Goal: Task Accomplishment & Management: Complete application form

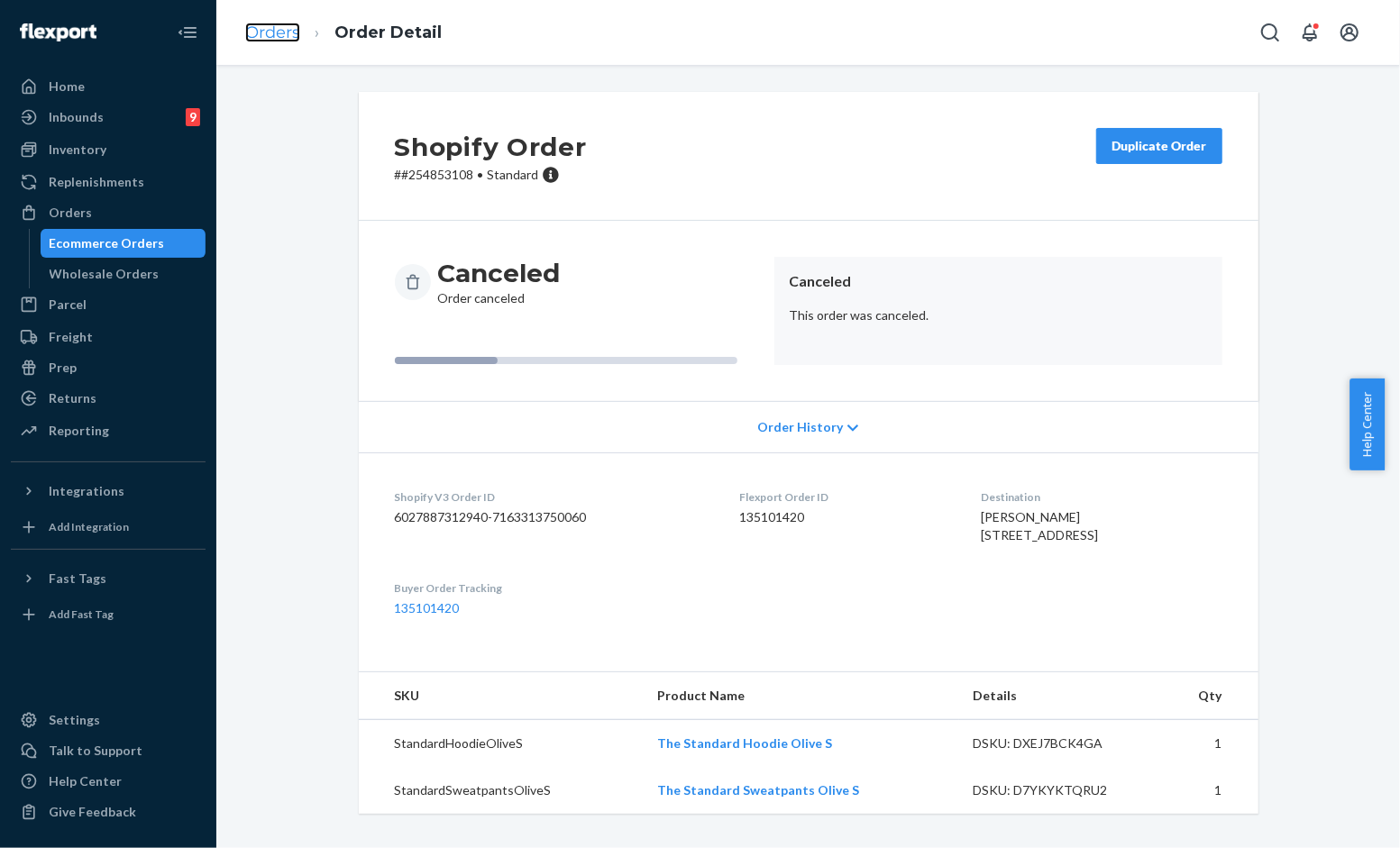
click at [258, 36] on link "Orders" at bounding box center [273, 33] width 55 height 20
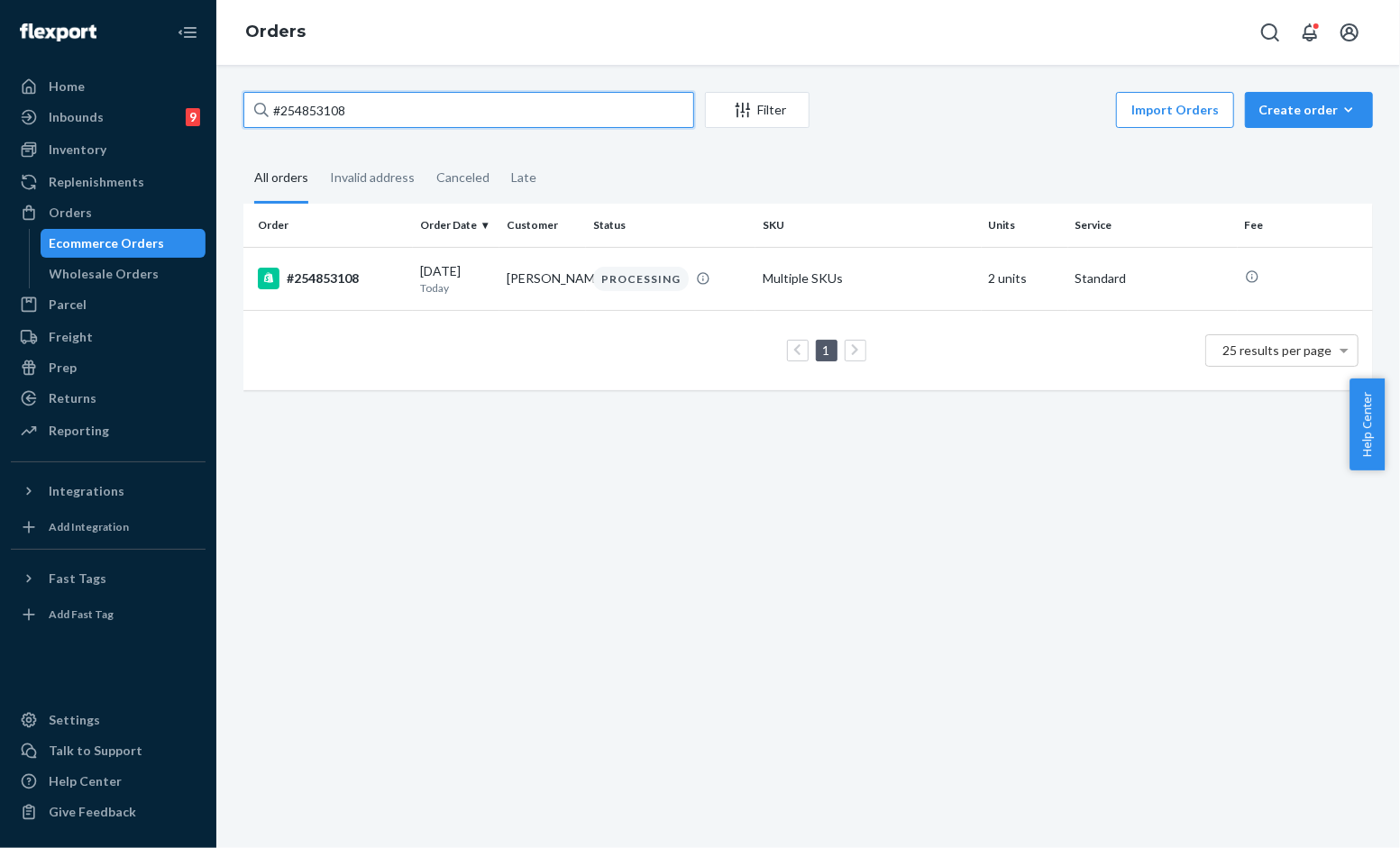
click at [416, 102] on input "#254853108" at bounding box center [468, 109] width 451 height 36
paste input "40f37e21-a24b-42ee-a5d2-fae2d8abc6fe"
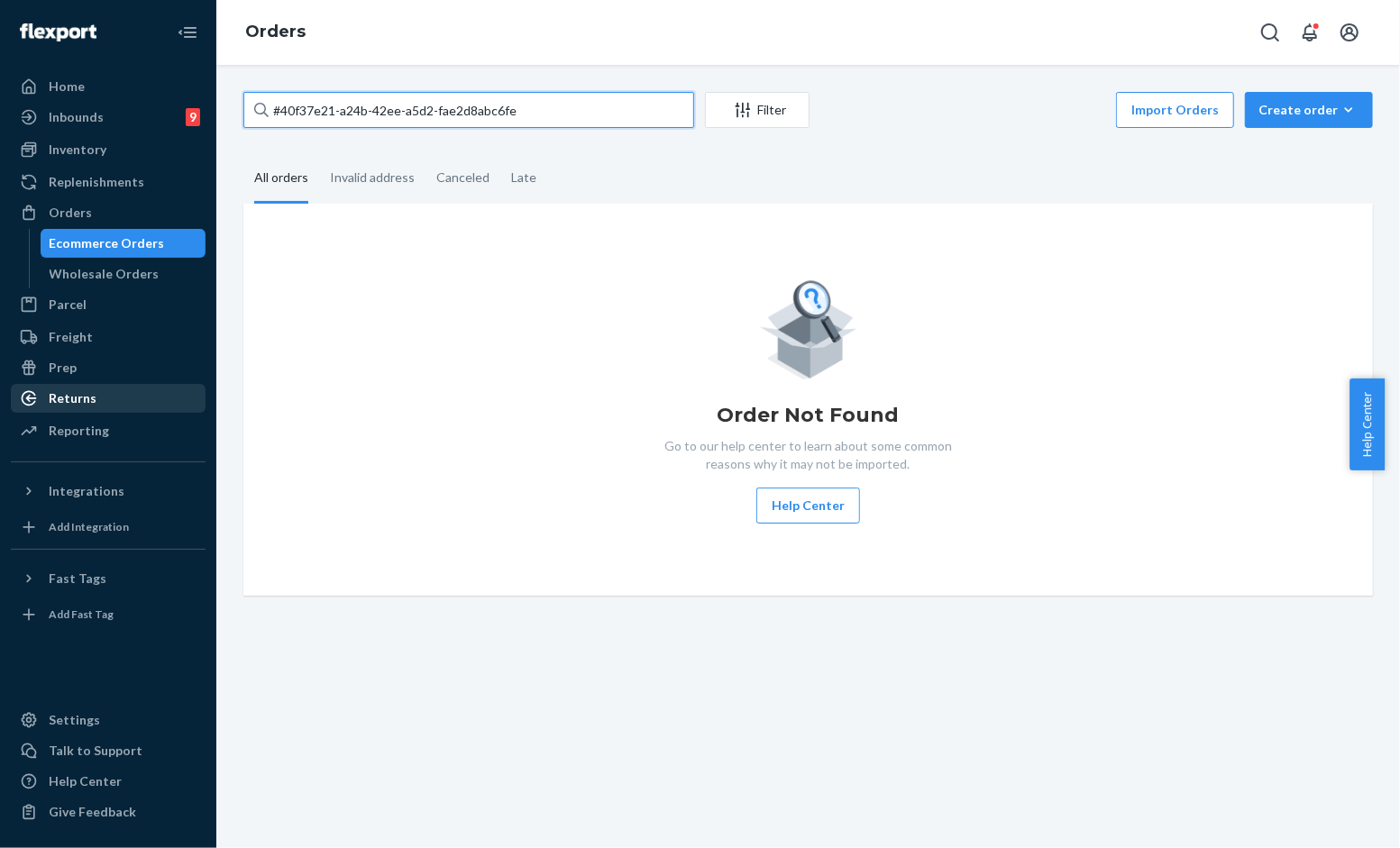
type input "#40f37e21-a24b-42ee-a5d2-fae2d8abc6fe"
click at [37, 393] on div at bounding box center [35, 399] width 29 height 18
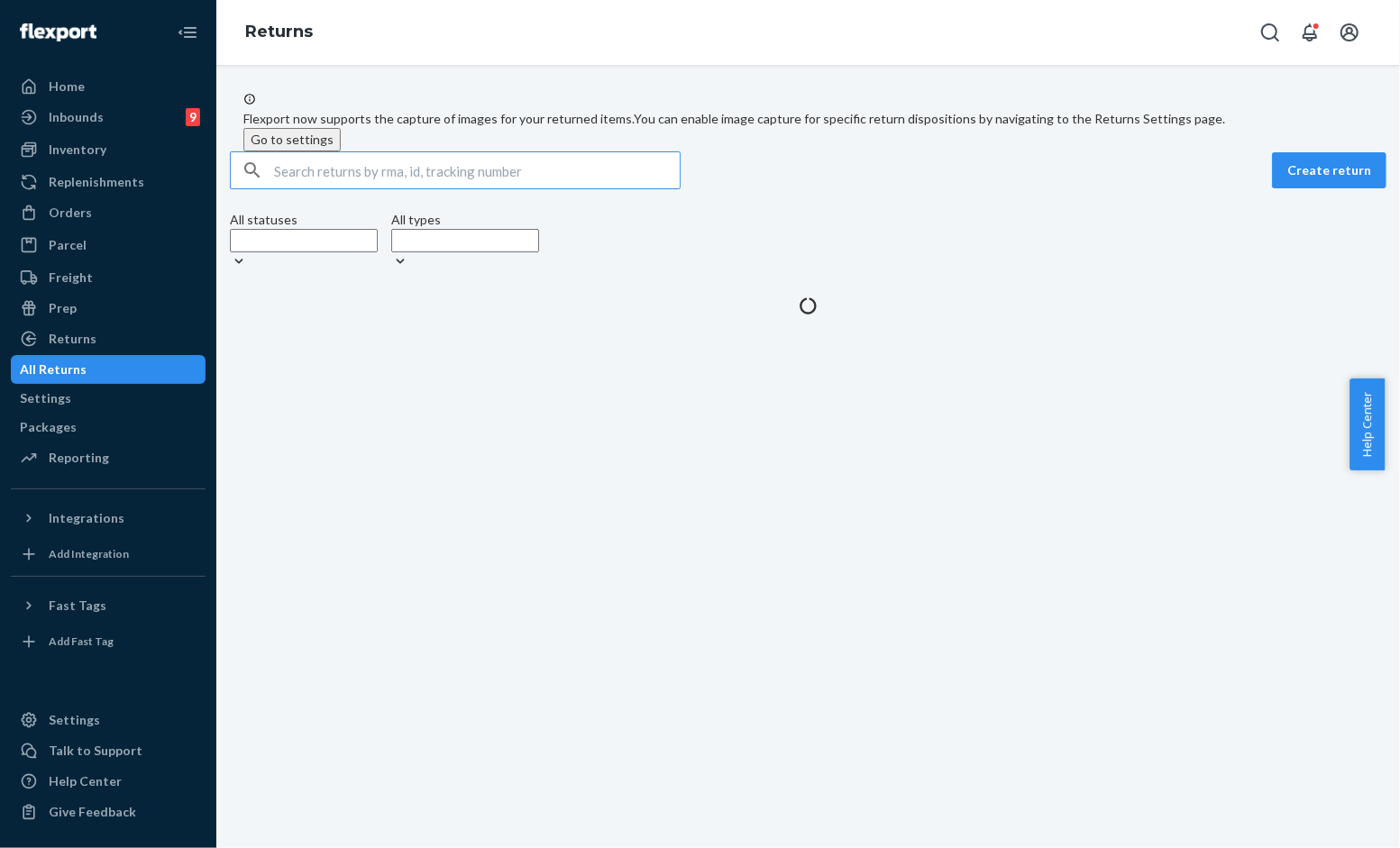
click at [308, 188] on input "text" at bounding box center [476, 169] width 405 height 36
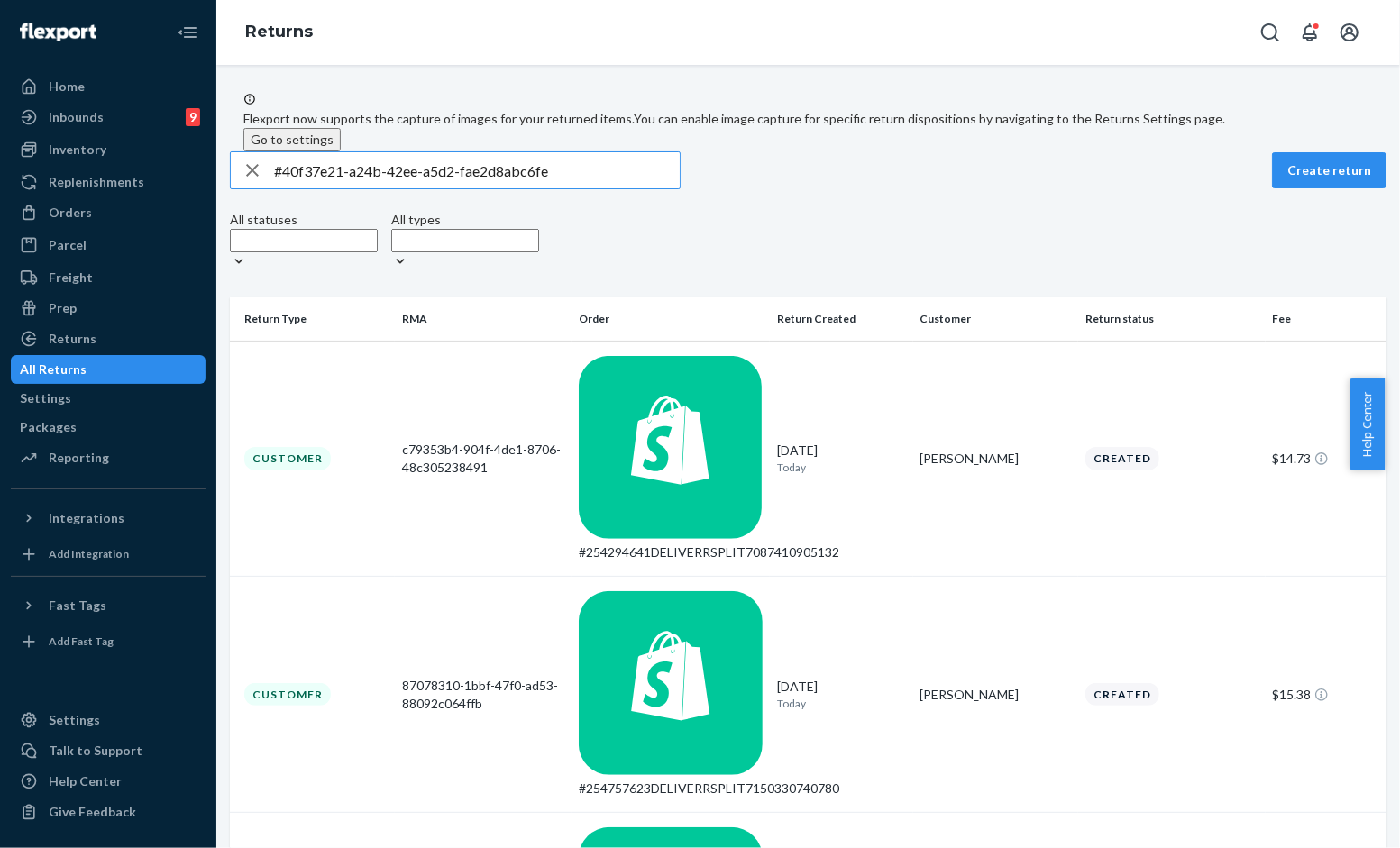
type input "#40f37e21-a24b-42ee-a5d2-fae2d8abc6fe"
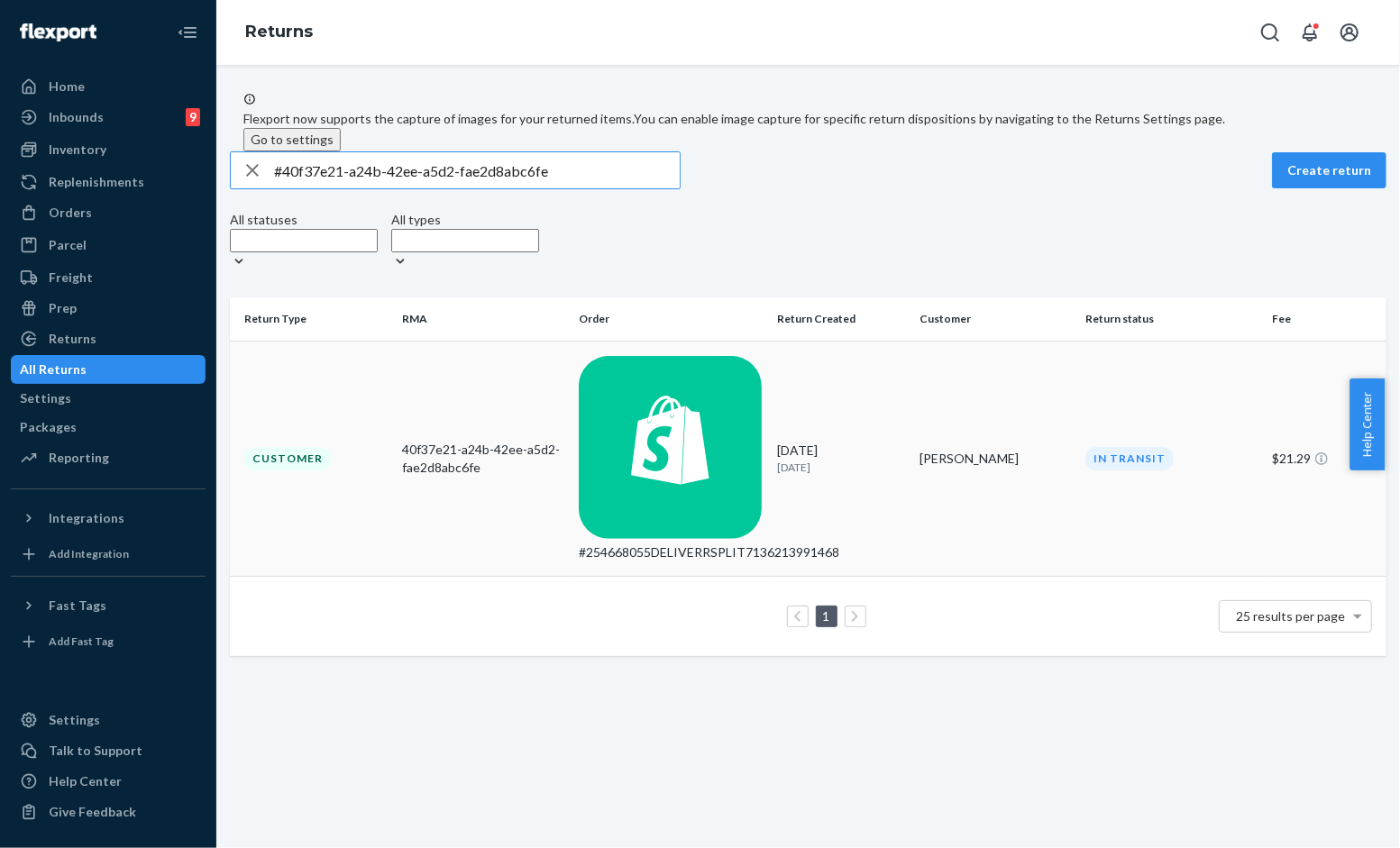
click at [705, 543] on div "#254668055DELIVERRSPLIT7136213991468" at bounding box center [670, 553] width 184 height 18
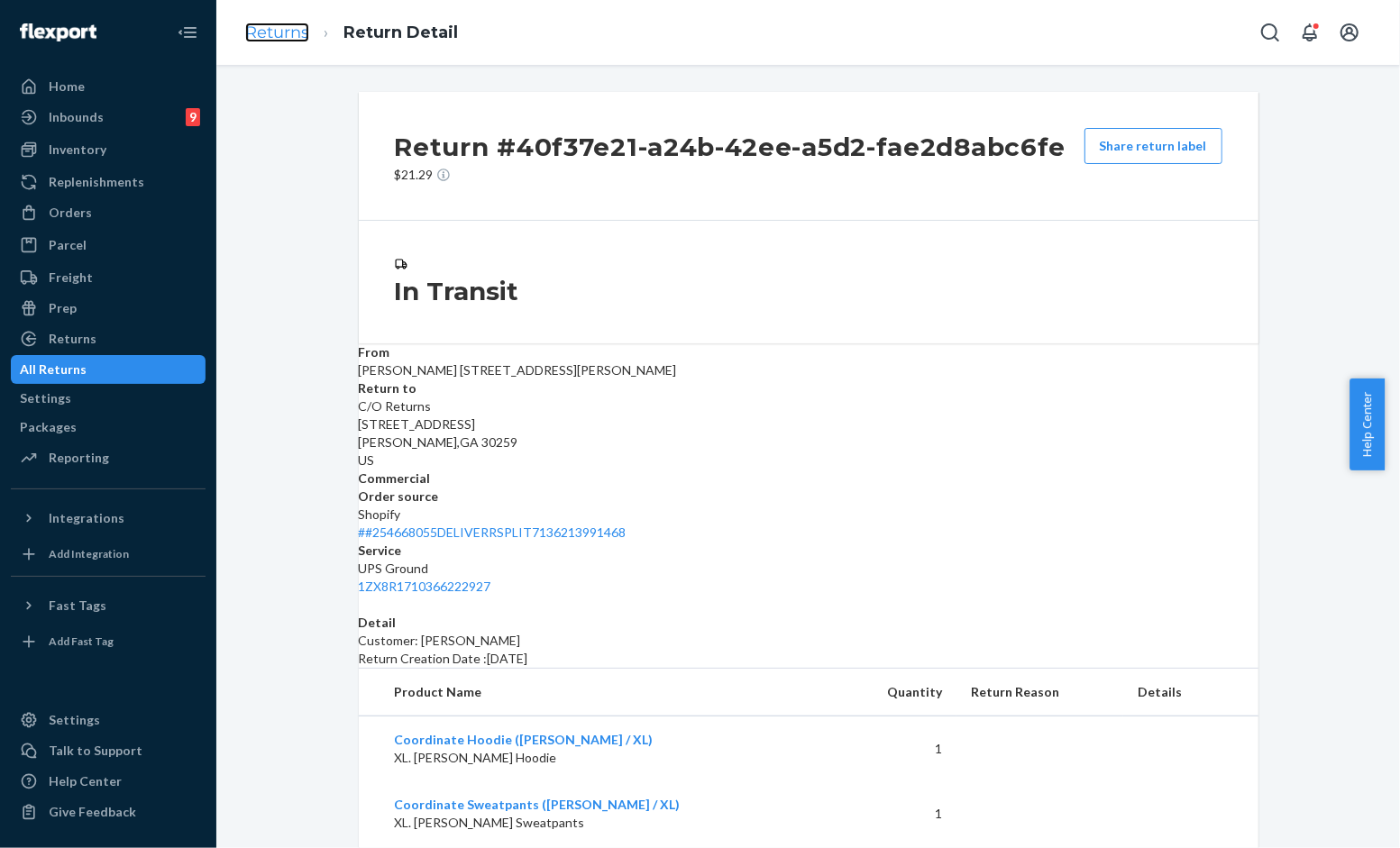
click at [286, 28] on link "Returns" at bounding box center [277, 33] width 64 height 20
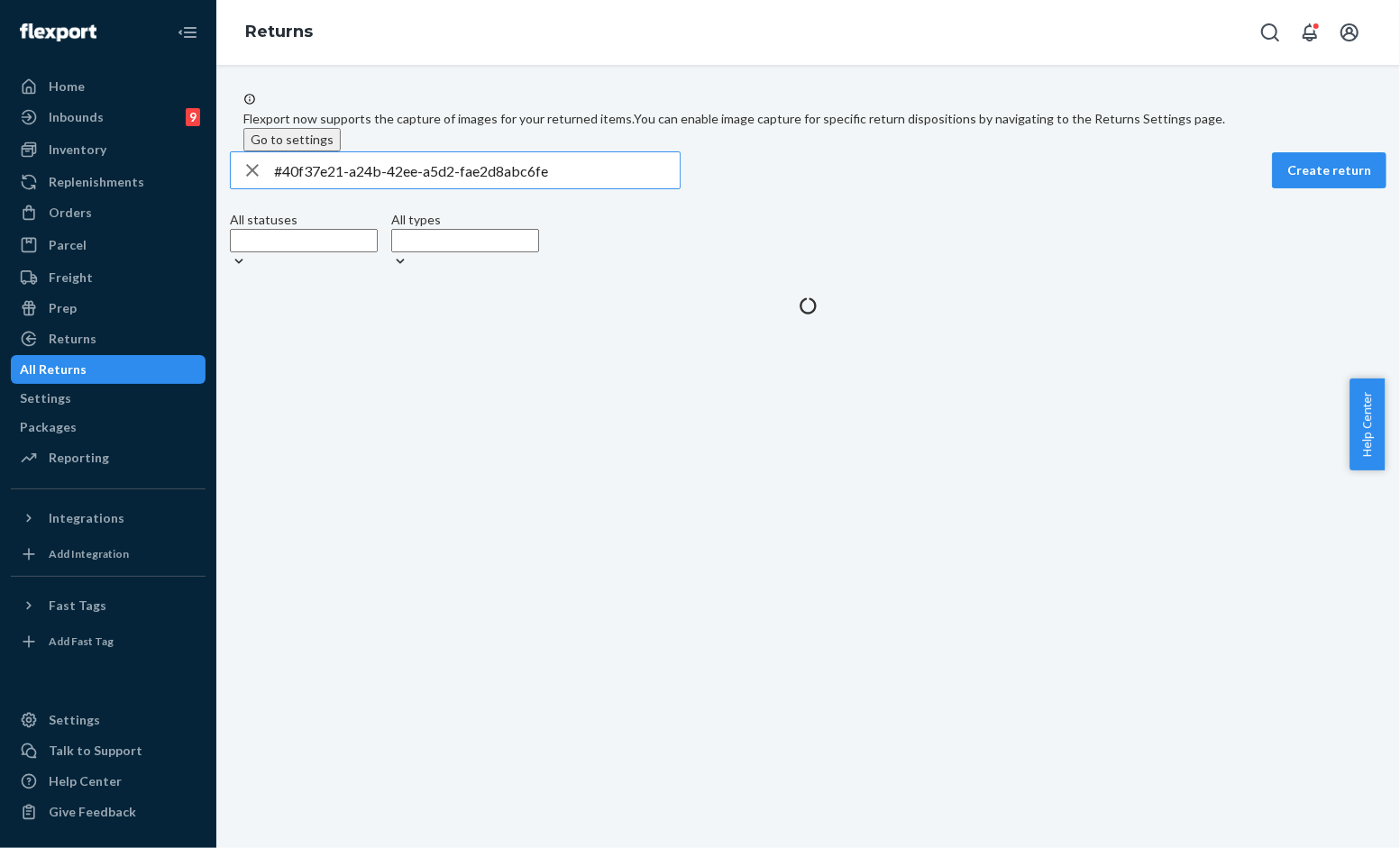
click at [522, 188] on input "#40f37e21-a24b-42ee-a5d2-fae2d8abc6fe" at bounding box center [476, 169] width 405 height 36
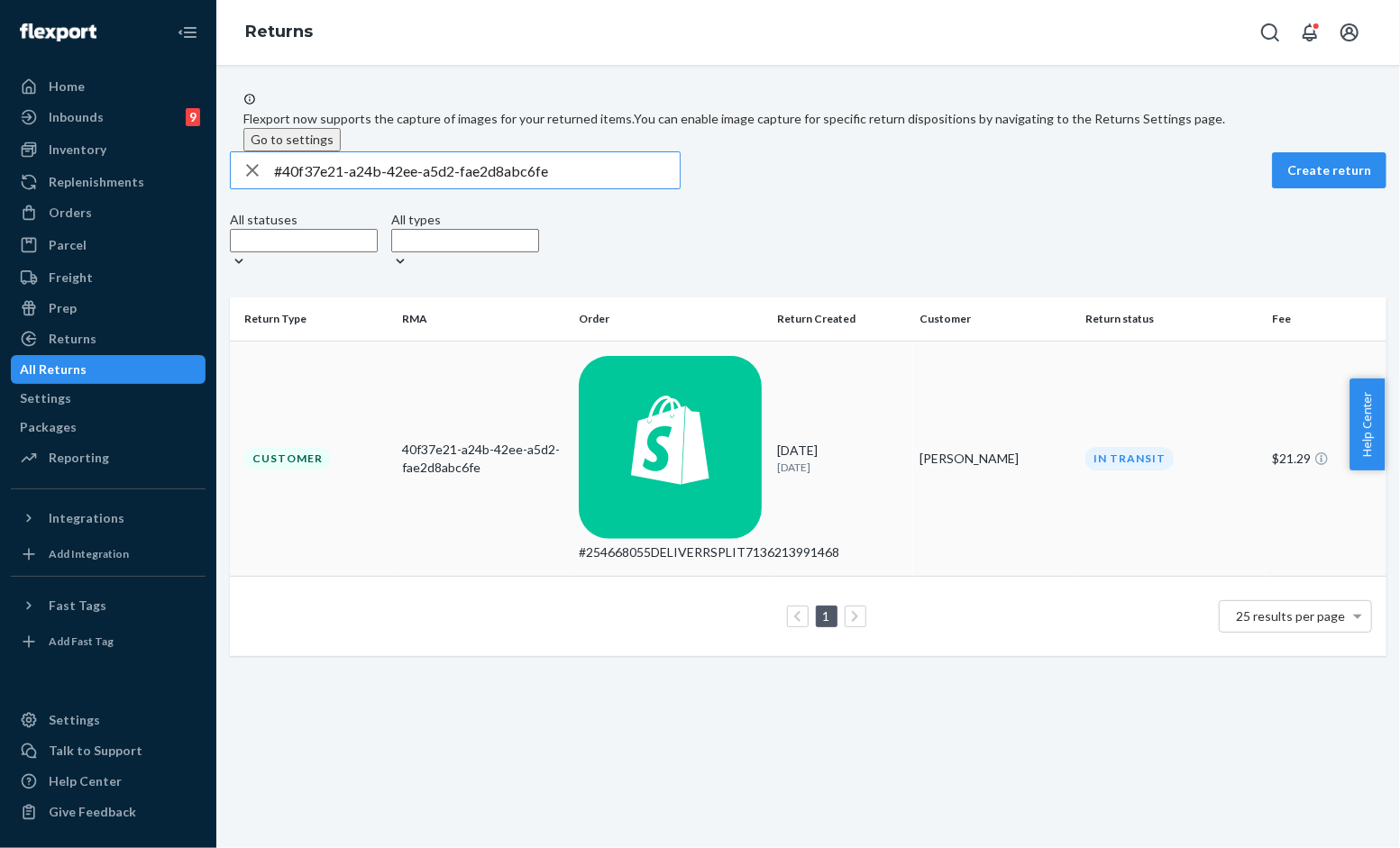
click at [734, 543] on div "#254668055DELIVERRSPLIT7136213991468" at bounding box center [670, 553] width 184 height 18
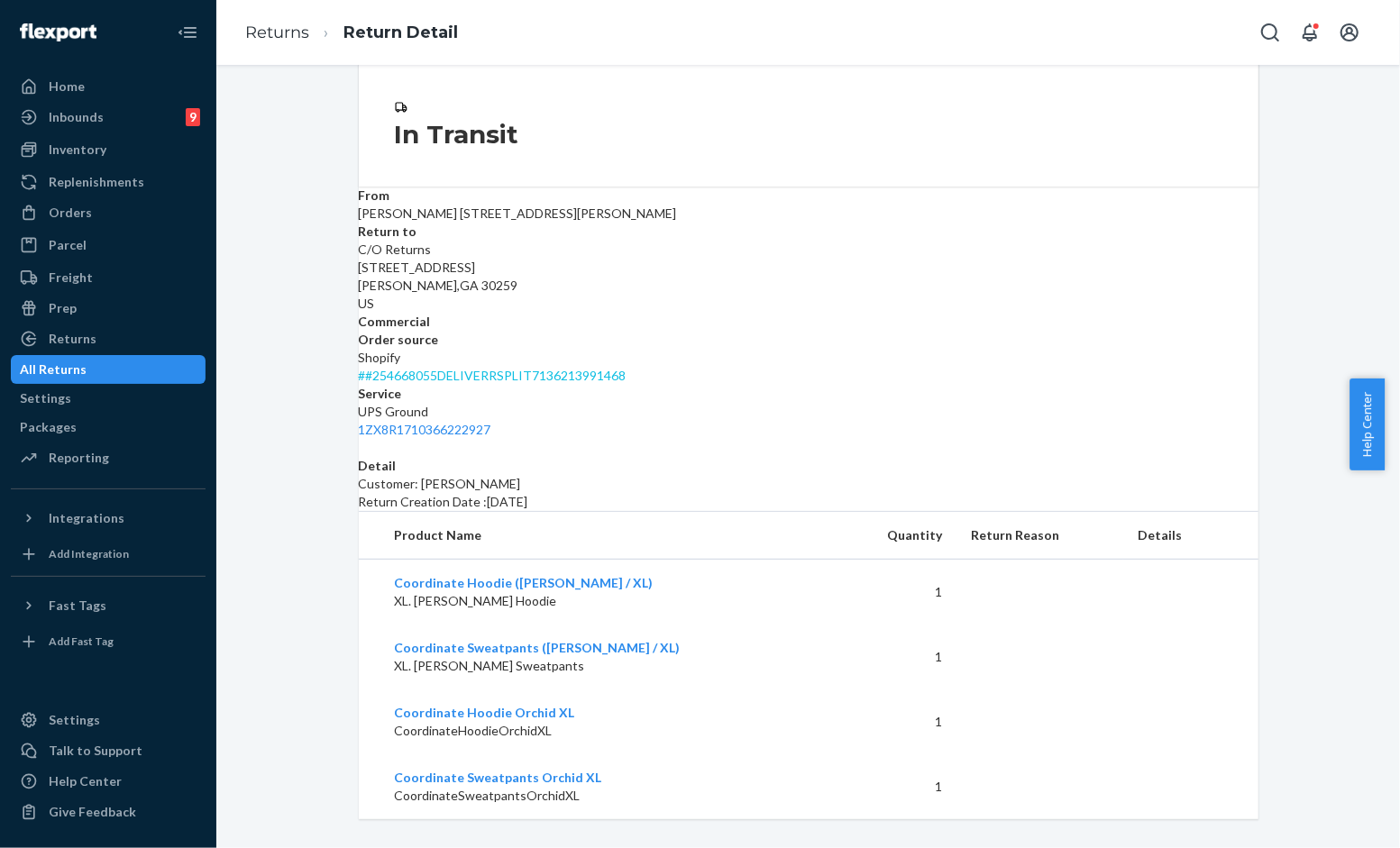
scroll to position [162, 0]
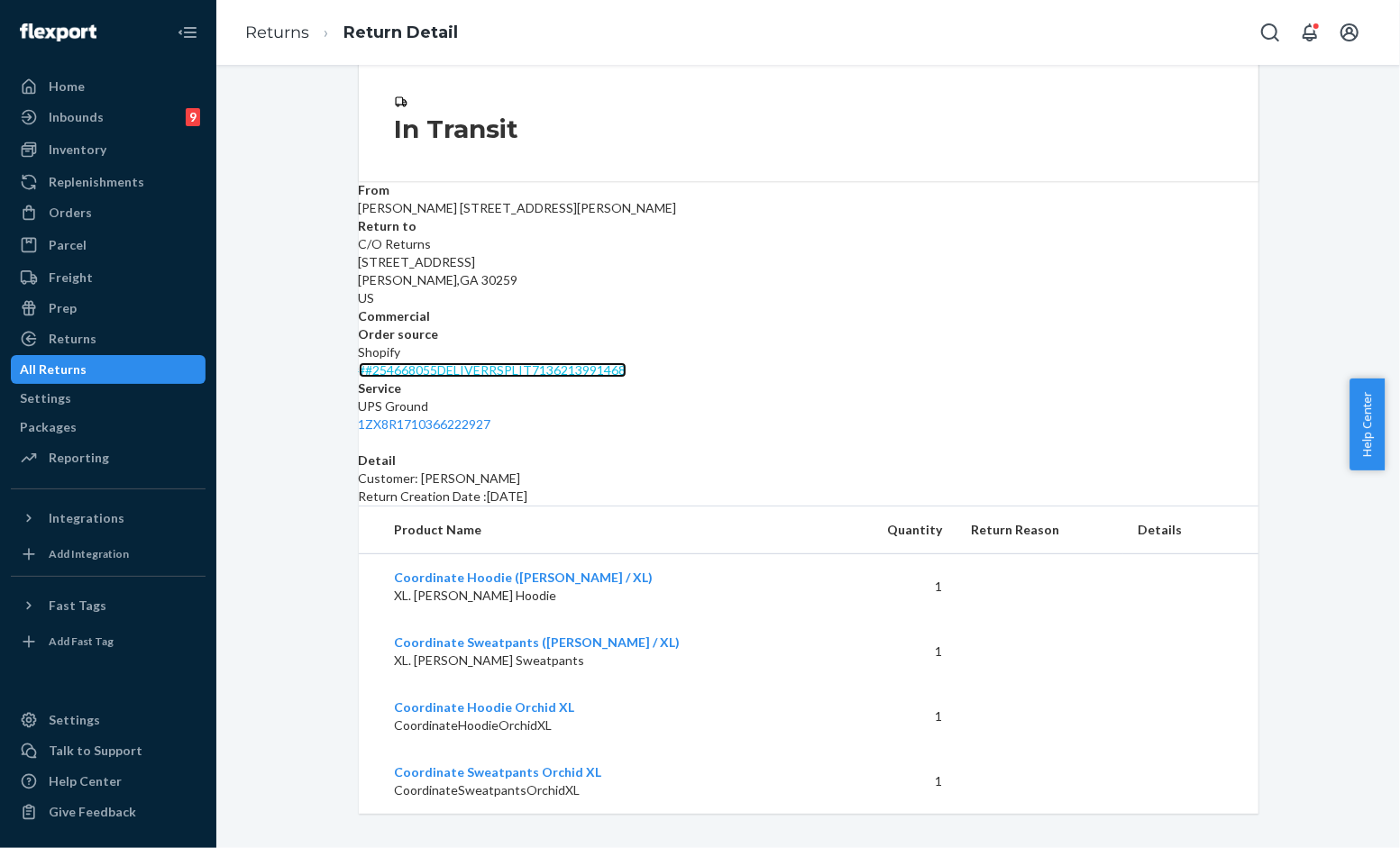
click at [627, 362] on link "# #254668055DELIVERRSPLIT7136213991468" at bounding box center [492, 370] width 268 height 16
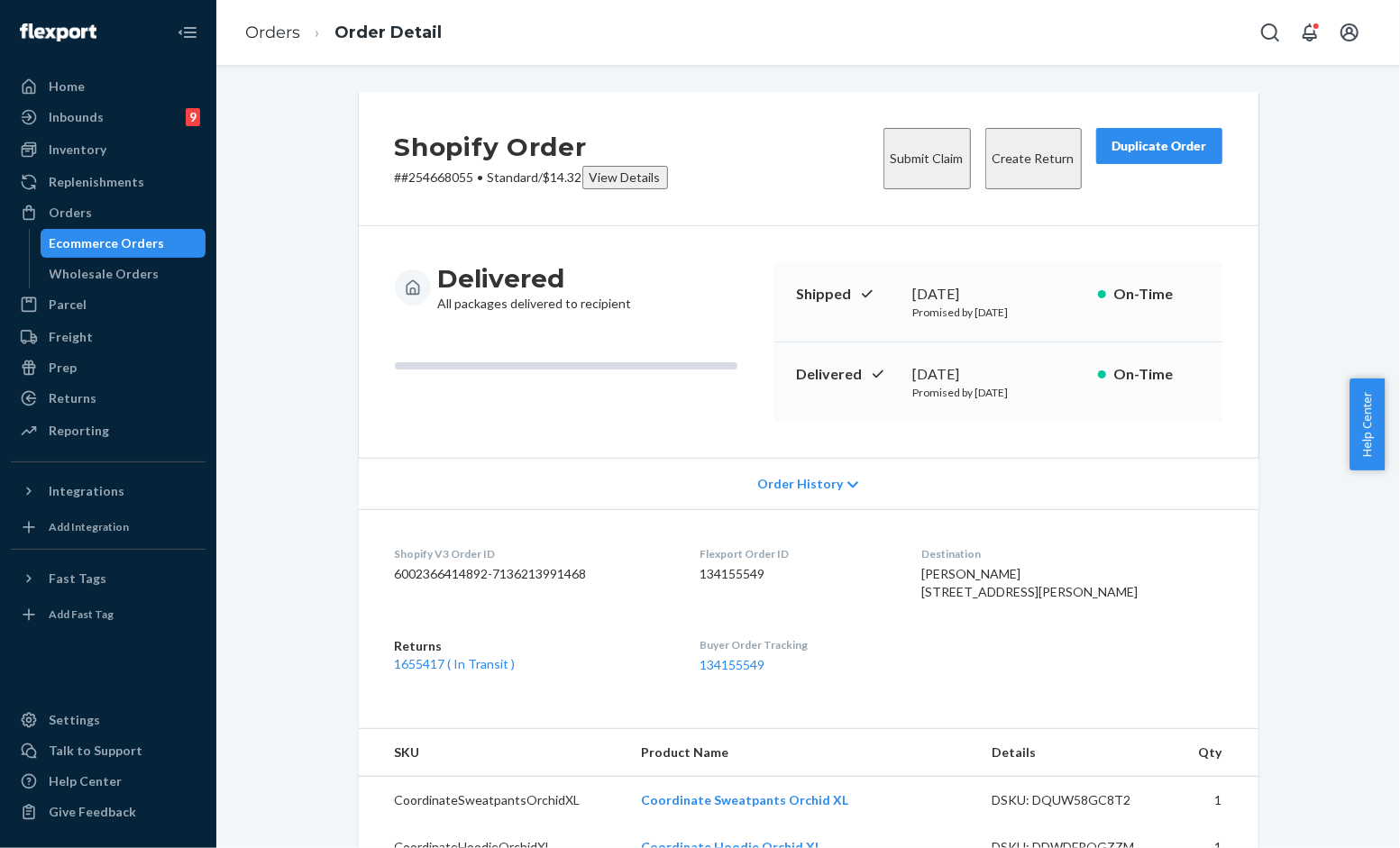
click at [888, 136] on button "Submit Claim" at bounding box center [927, 158] width 88 height 61
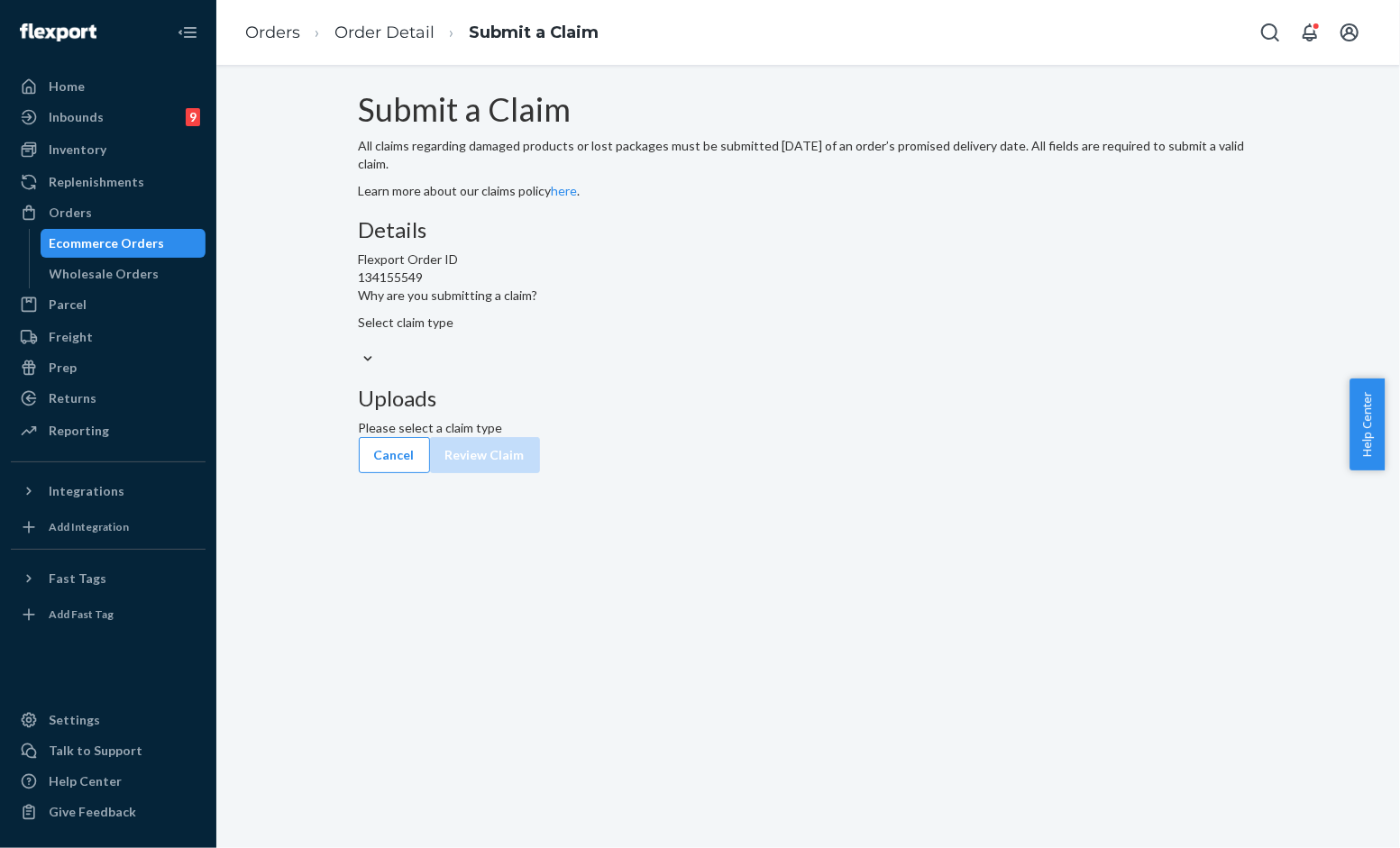
click at [605, 332] on div "Select claim type" at bounding box center [808, 323] width 899 height 18
click at [361, 349] on input "Why are you submitting a claim? Select claim type" at bounding box center [360, 341] width 2 height 18
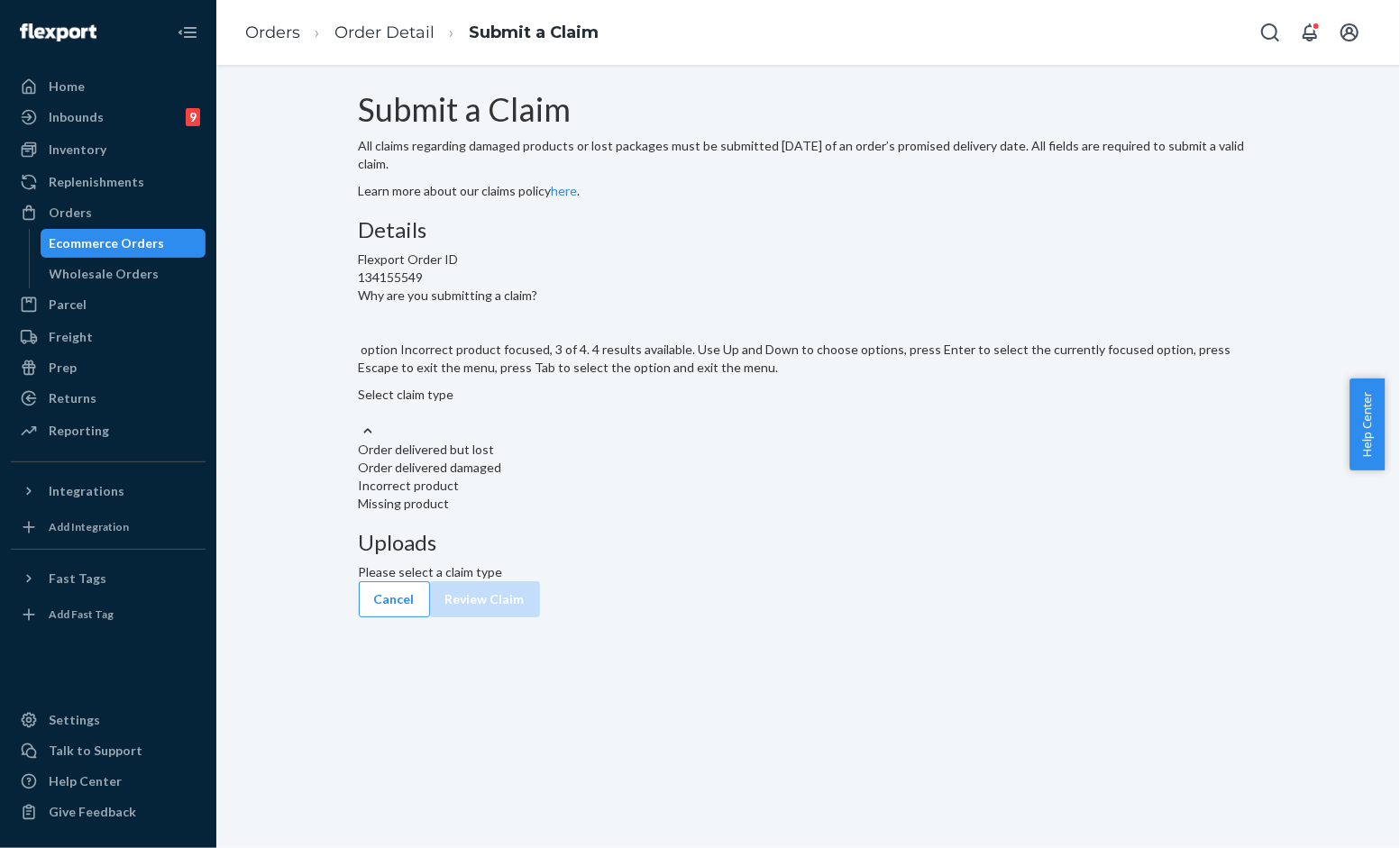
click at [630, 495] on div "Incorrect product" at bounding box center [808, 486] width 899 height 18
click at [361, 422] on input "Why are you submitting a claim? option Incorrect product focused, 3 of 4. 4 res…" at bounding box center [360, 413] width 2 height 18
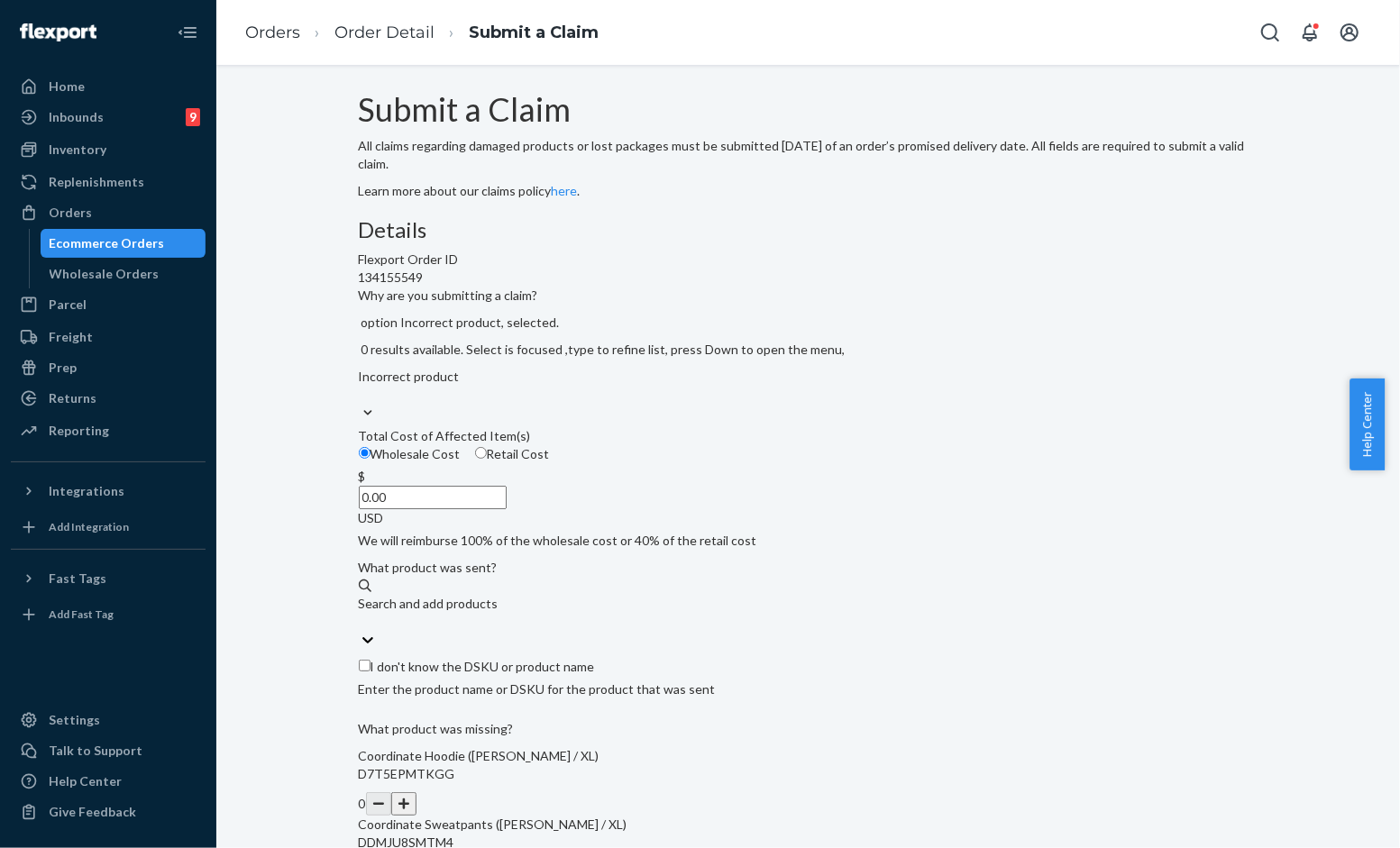
click at [487, 458] on input "Retail Cost" at bounding box center [480, 453] width 12 height 12
radio input "true"
radio input "false"
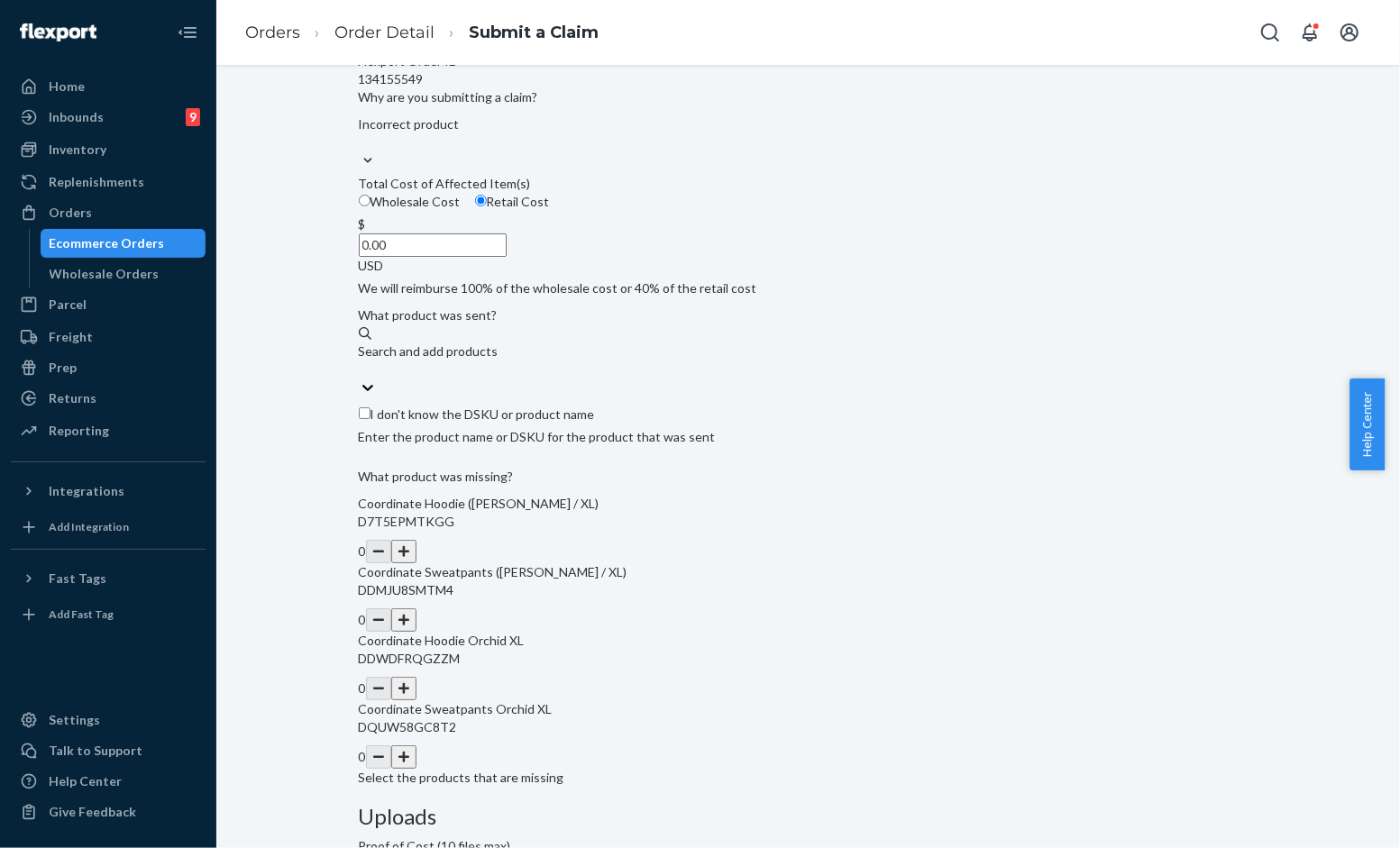
scroll to position [200, 0]
click at [440, 422] on label "I don't know the DSKU or product name" at bounding box center [808, 413] width 899 height 18
click at [371, 417] on input "I don't know the DSKU or product name" at bounding box center [364, 411] width 12 height 12
checkbox input "true"
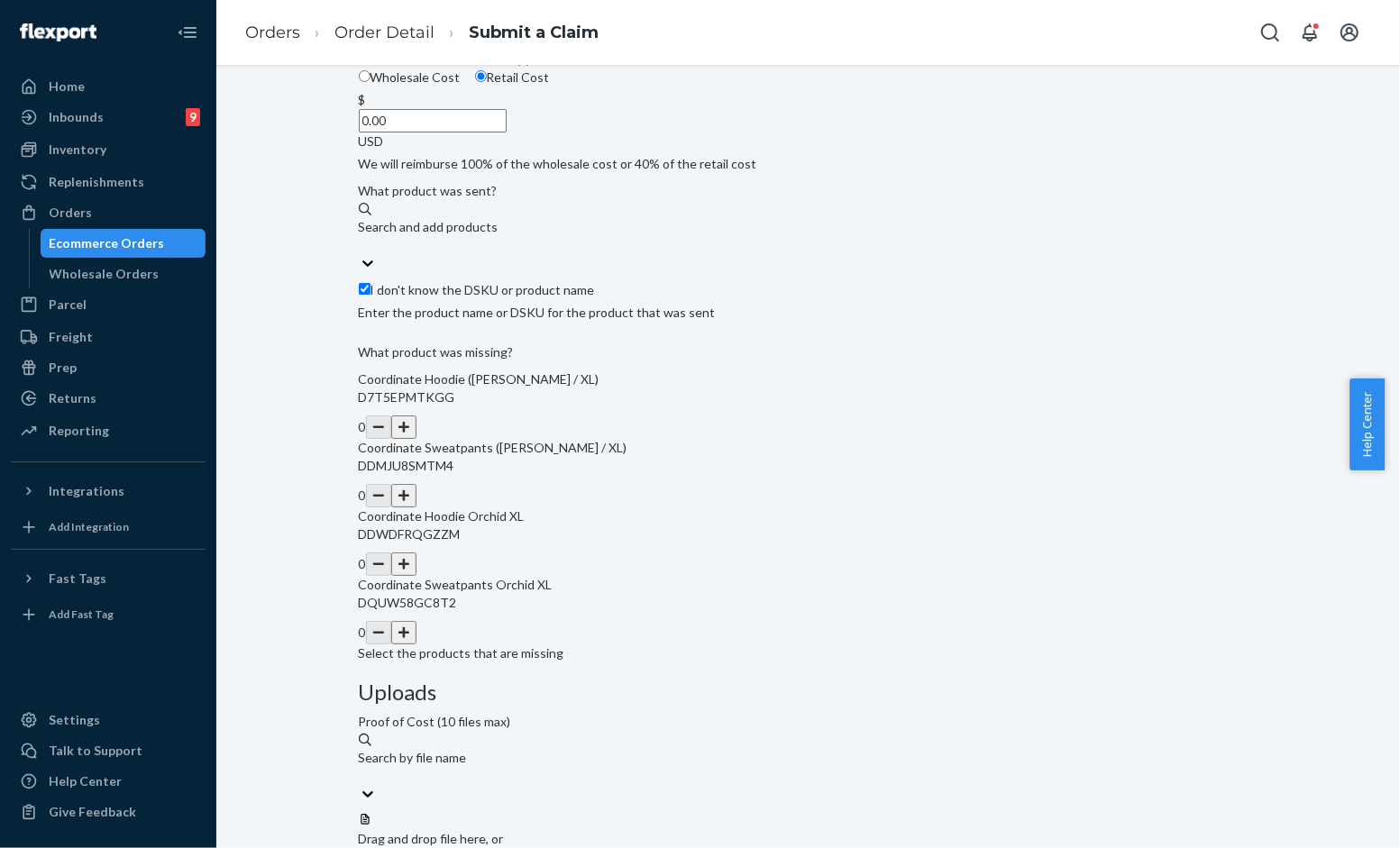
click at [431, 847] on span "Choose Files" at bounding box center [394, 856] width 72 height 16
click at [416, 439] on button "button" at bounding box center [404, 427] width 26 height 24
drag, startPoint x: 706, startPoint y: 578, endPoint x: 712, endPoint y: 593, distance: 16.2
click at [416, 508] on button "button" at bounding box center [404, 496] width 26 height 24
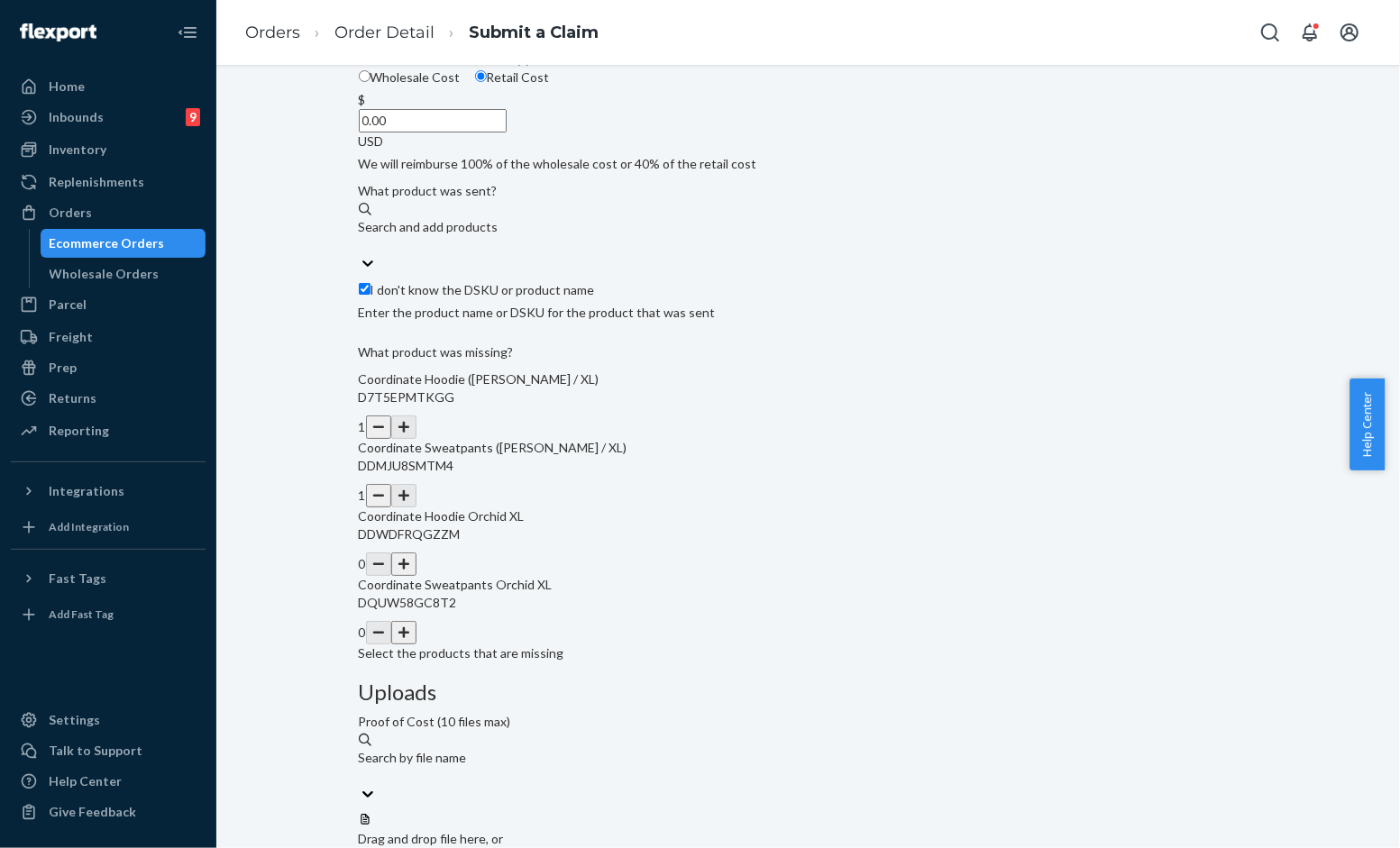
drag, startPoint x: 713, startPoint y: 634, endPoint x: 717, endPoint y: 664, distance: 30.3
click at [416, 575] on button "button" at bounding box center [404, 564] width 26 height 24
click at [416, 644] on button "button" at bounding box center [404, 633] width 26 height 24
drag, startPoint x: 881, startPoint y: 615, endPoint x: 859, endPoint y: 392, distance: 224.1
click at [886, 681] on div "Uploads Proof of Cost (10 files max) Search by file name Drag and drop file her…" at bounding box center [808, 858] width 899 height 356
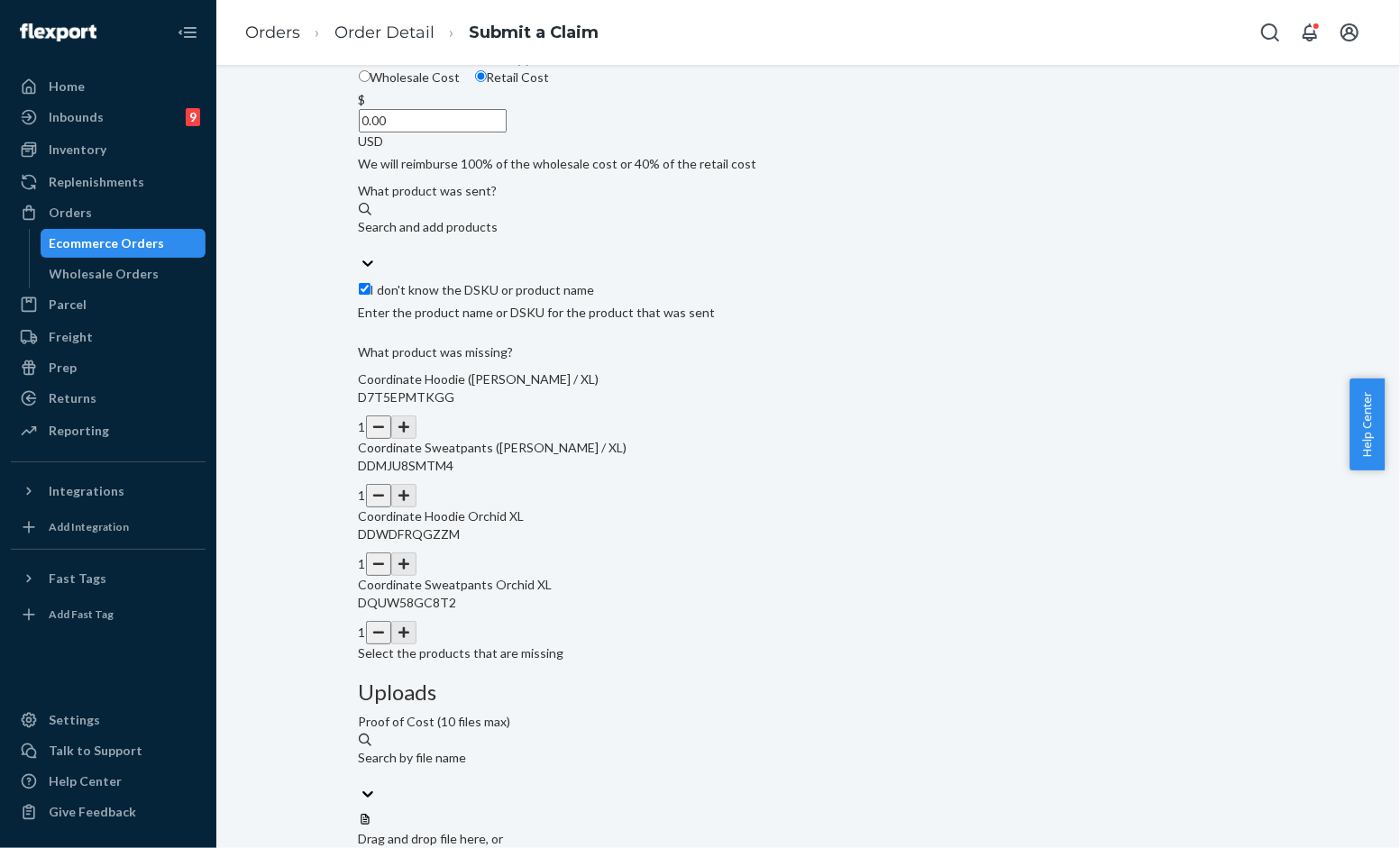
click at [507, 133] on input "0.00" at bounding box center [433, 121] width 148 height 24
type input "158.00"
click at [279, 38] on link "Orders" at bounding box center [273, 33] width 55 height 20
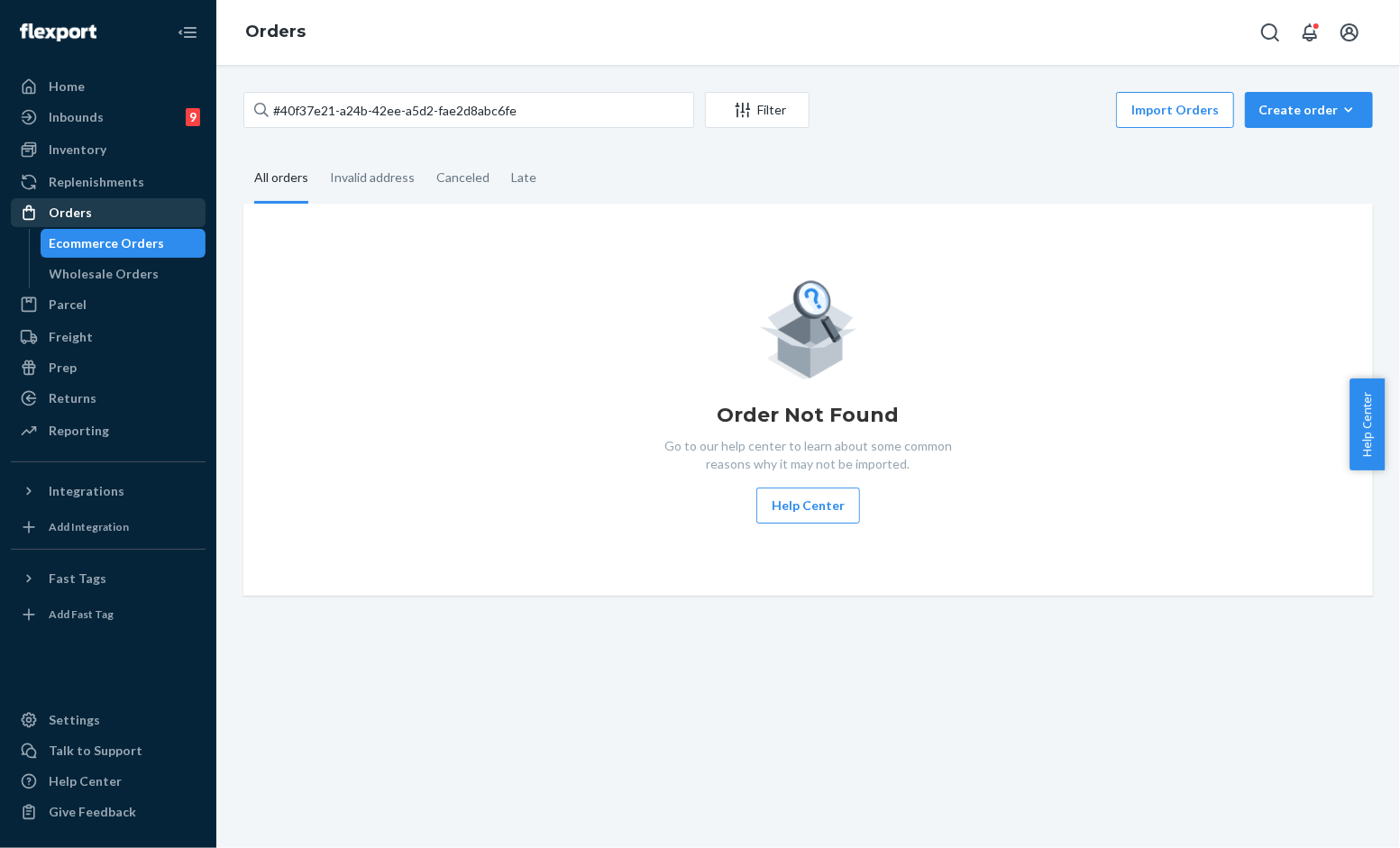
click at [88, 214] on div "Orders" at bounding box center [108, 213] width 191 height 26
click at [100, 212] on div "Orders" at bounding box center [108, 213] width 191 height 26
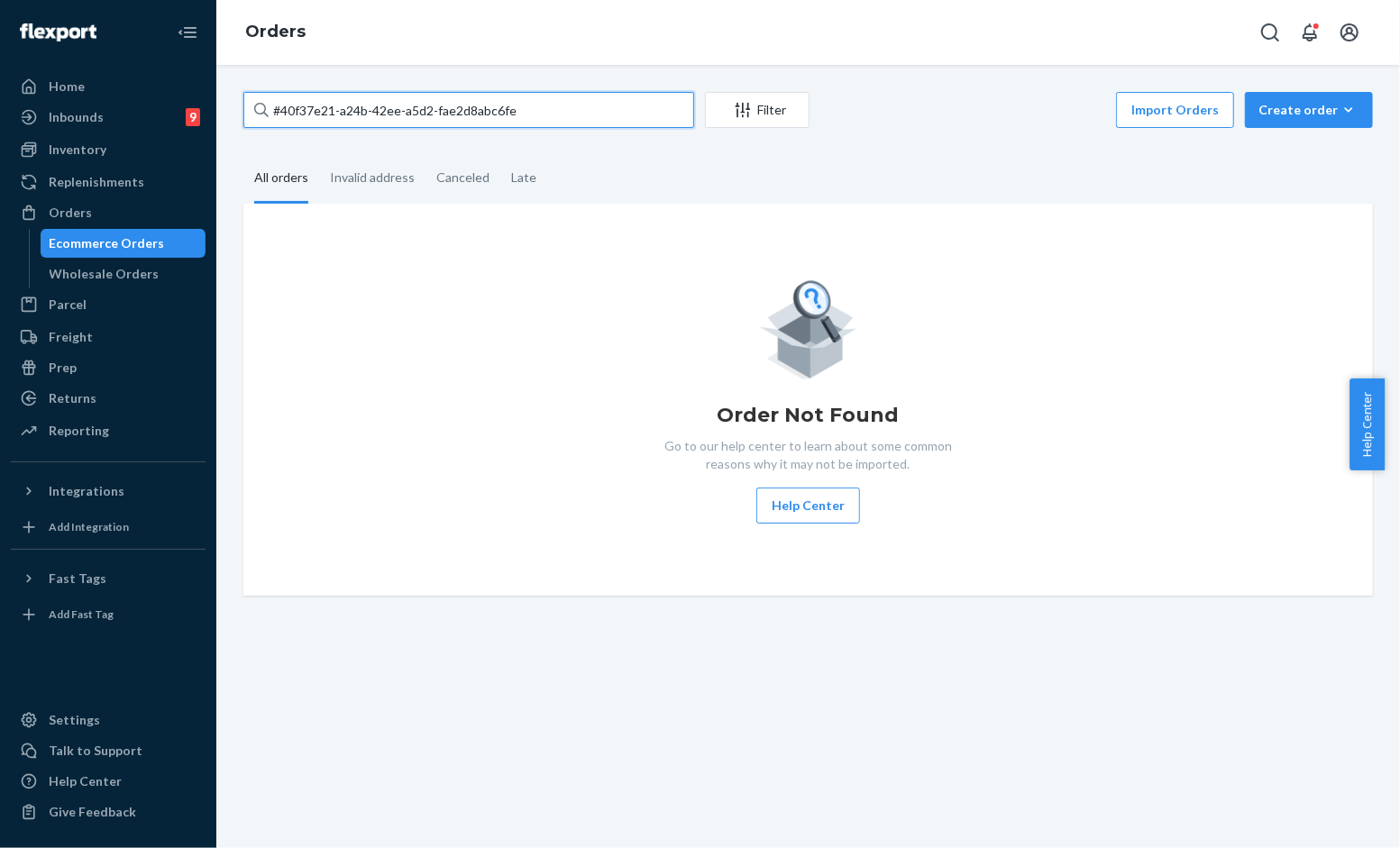
click at [572, 111] on input "#40f37e21-a24b-42ee-a5d2-fae2d8abc6fe" at bounding box center [468, 109] width 451 height 36
click at [806, 216] on div "Order Not Found Go to our help center to learn about some common reasons why it…" at bounding box center [808, 400] width 1129 height 392
click at [587, 110] on input "#40f37e21-a24b-42ee-a5d2-fae2d8abc6fe" at bounding box center [468, 109] width 451 height 36
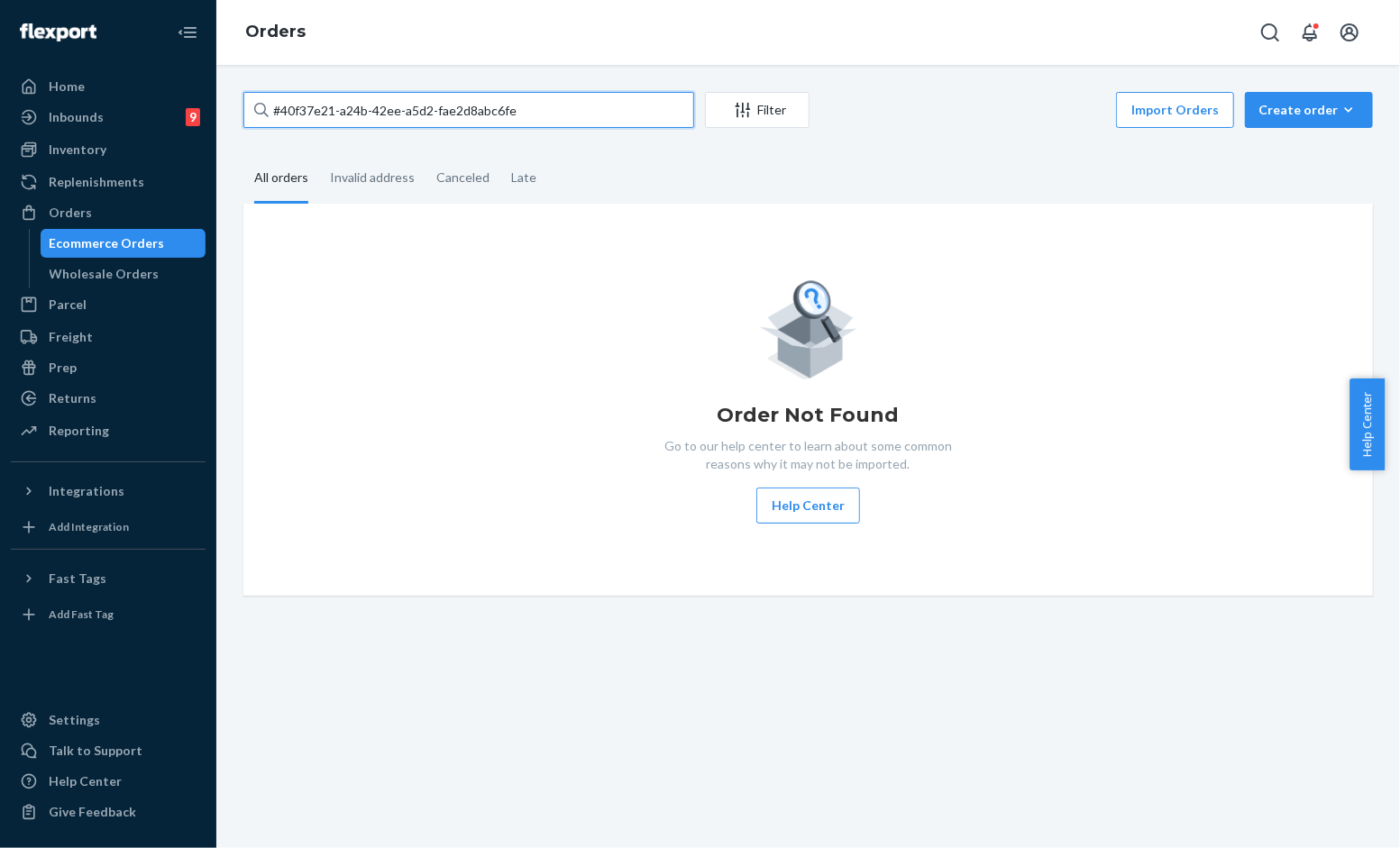
click at [587, 110] on input "#40f37e21-a24b-42ee-a5d2-fae2d8abc6fe" at bounding box center [468, 109] width 451 height 36
click at [517, 113] on input "#40f37e21-a24b-42ee-a5d2-fae2d8abc6fe" at bounding box center [468, 109] width 451 height 36
click at [497, 111] on input "#40f37e21-a24b-42ee-a5d2-fae2d8abc6fe" at bounding box center [468, 109] width 451 height 36
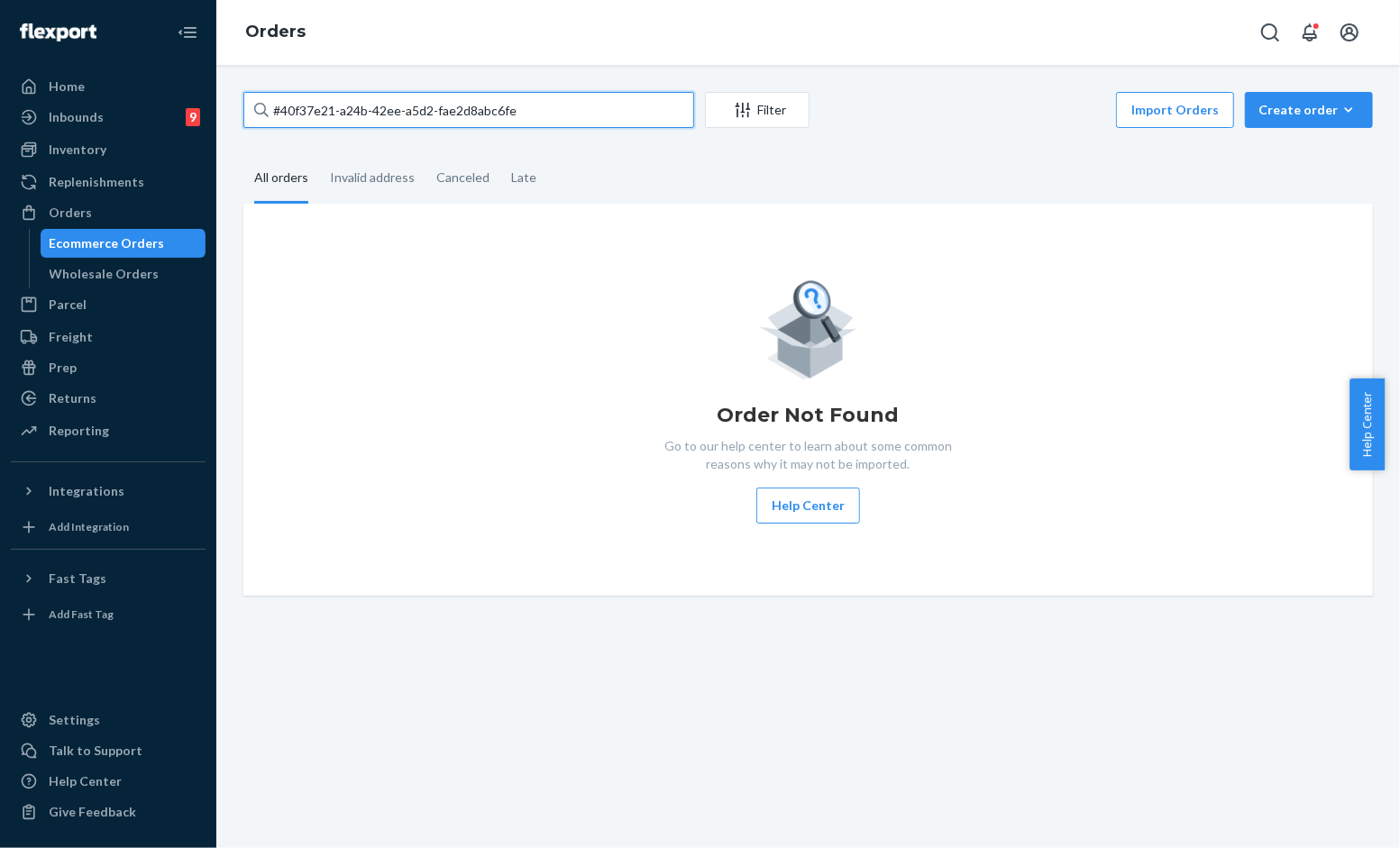
click at [497, 111] on input "#40f37e21-a24b-42ee-a5d2-fae2d8abc6fe" at bounding box center [468, 109] width 451 height 36
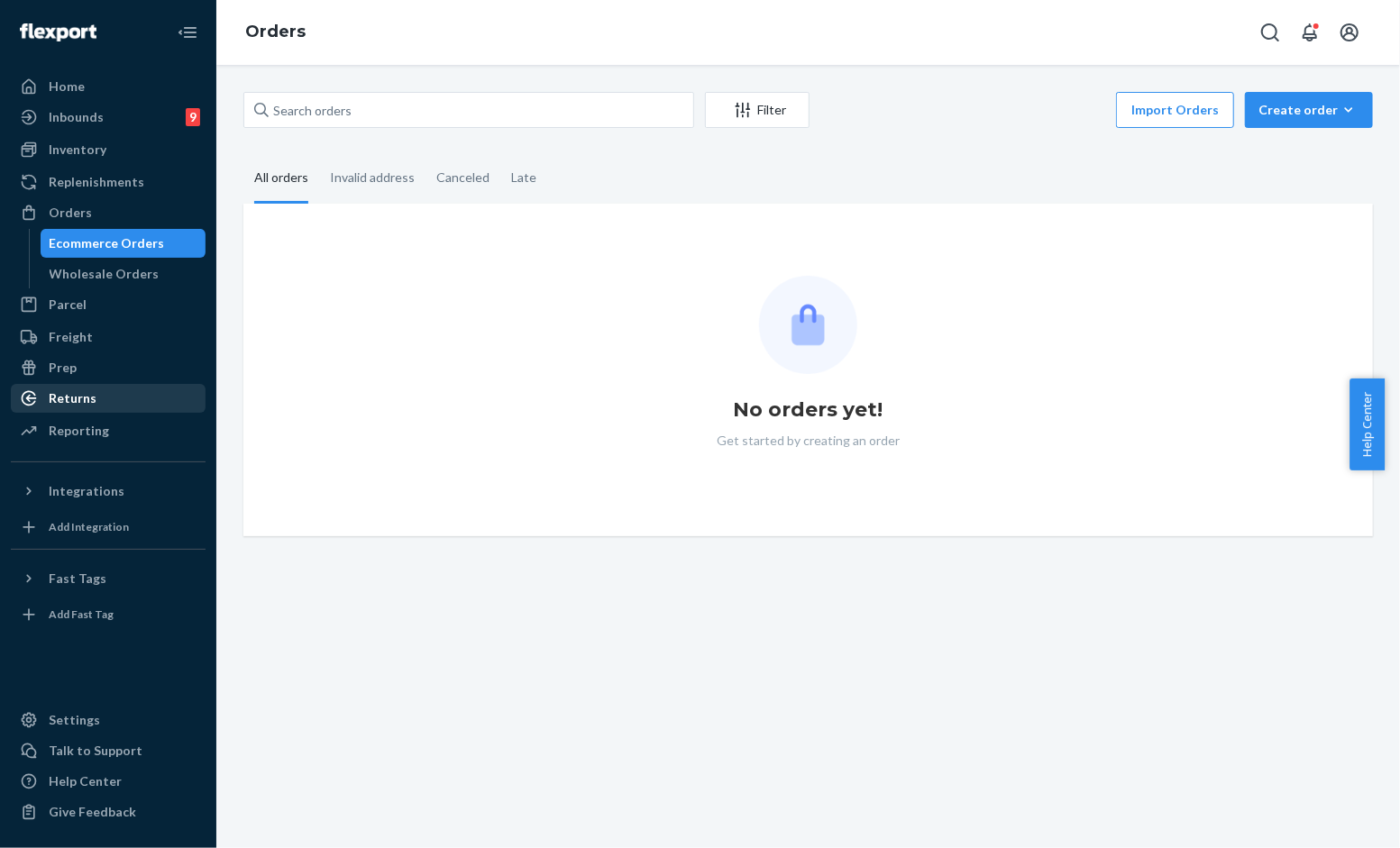
click at [111, 393] on div "Returns" at bounding box center [108, 399] width 191 height 26
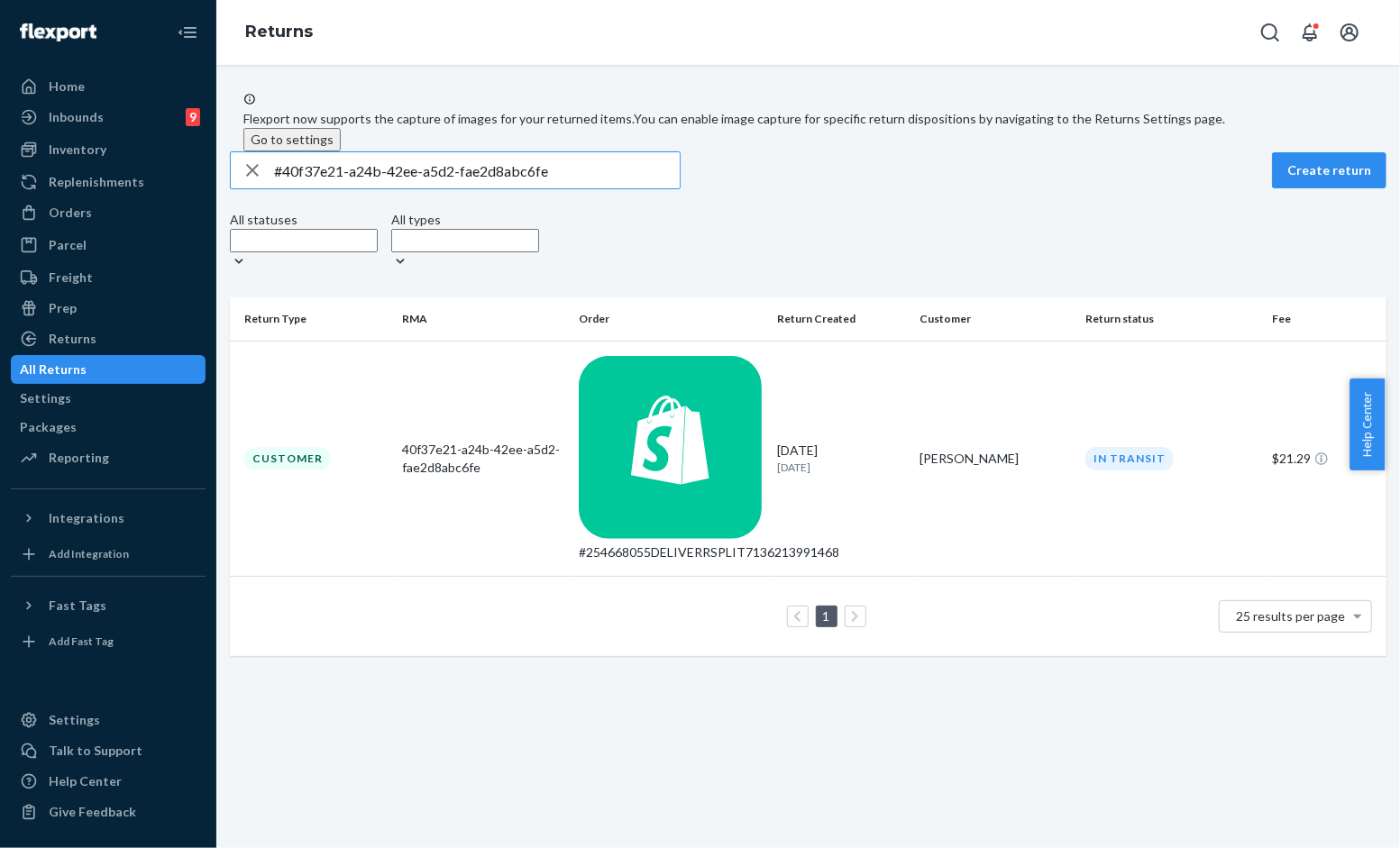
click at [355, 188] on input "#40f37e21-a24b-42ee-a5d2-fae2d8abc6fe" at bounding box center [476, 169] width 405 height 36
click at [699, 543] on div "#254668055DELIVERRSPLIT7136213991468" at bounding box center [670, 553] width 184 height 18
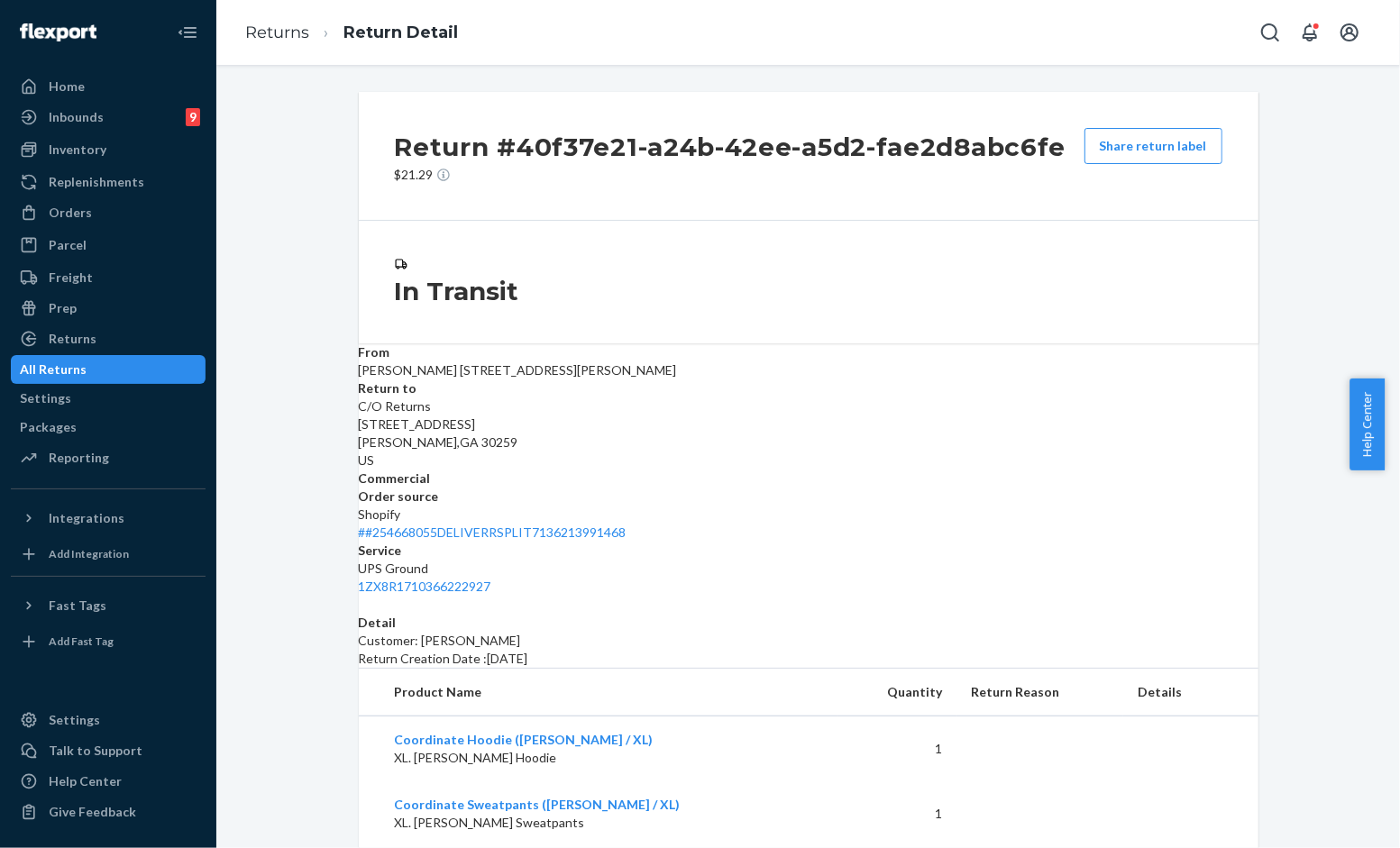
click at [583, 252] on div "In Transit" at bounding box center [808, 282] width 899 height 123
click at [627, 524] on link "# #254668055DELIVERRSPLIT7136213991468" at bounding box center [492, 531] width 268 height 16
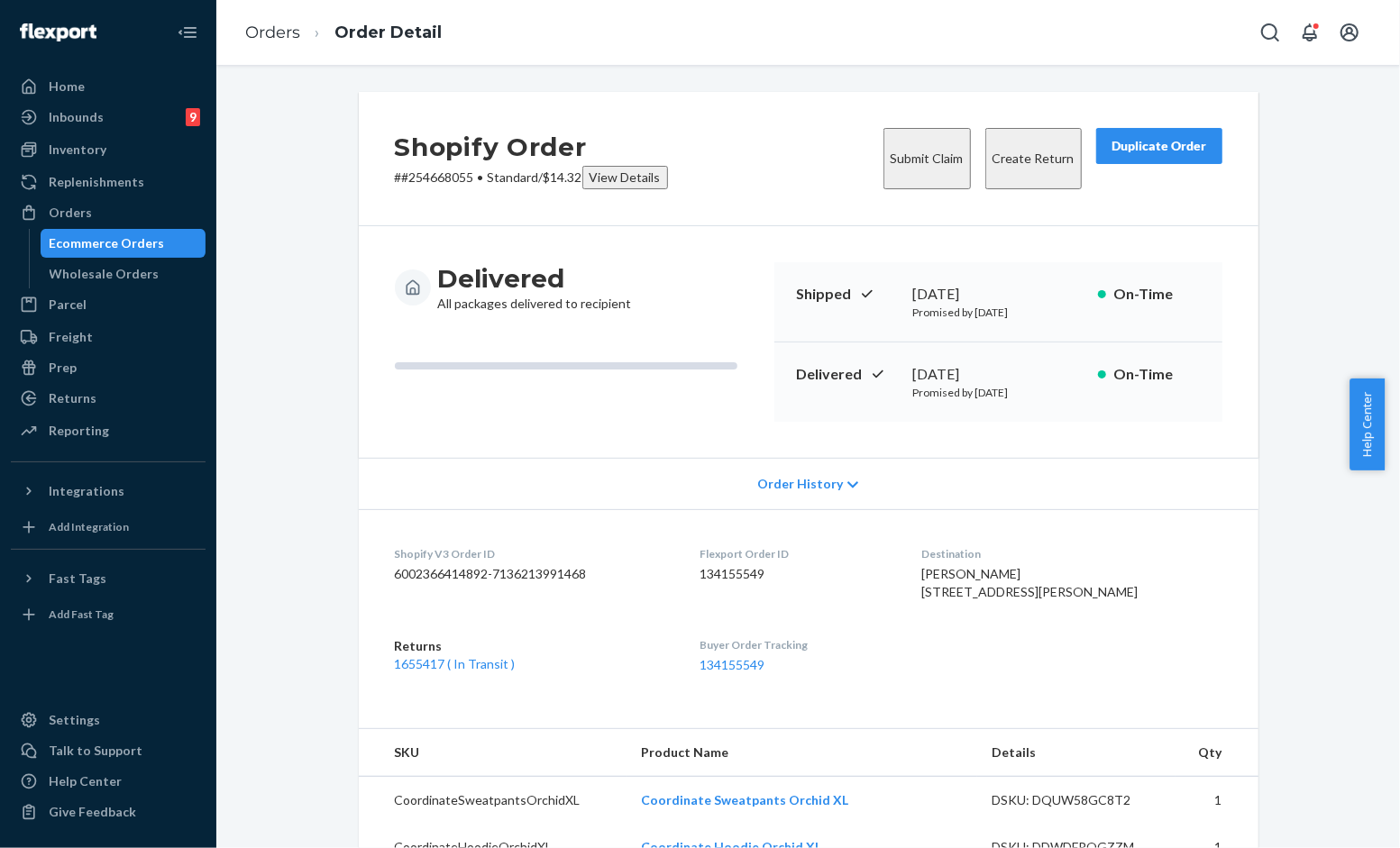
click at [884, 148] on button "Submit Claim" at bounding box center [927, 158] width 88 height 61
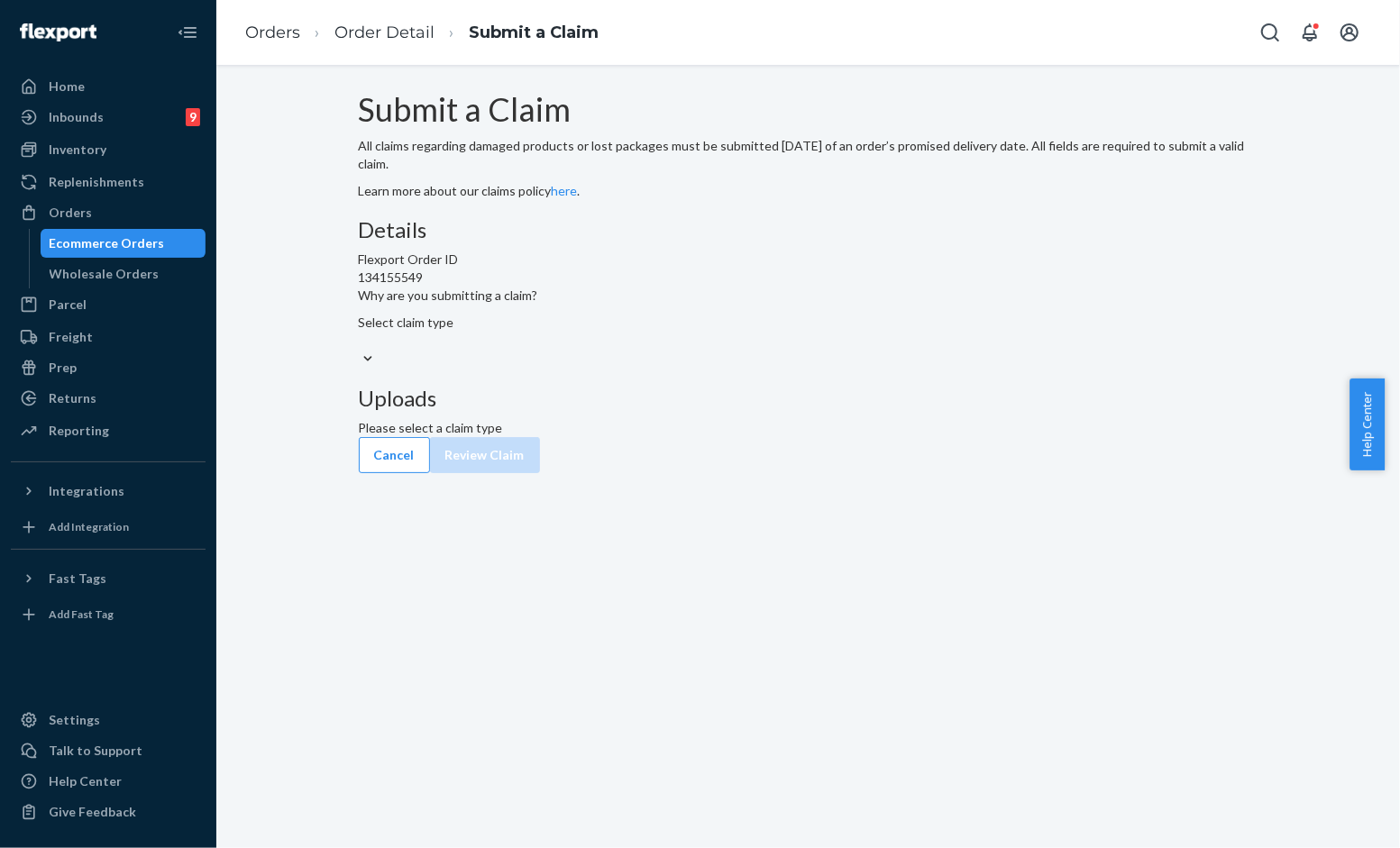
click at [544, 223] on div "Submit a Claim All claims regarding damaged products or lost packages must be s…" at bounding box center [808, 263] width 899 height 345
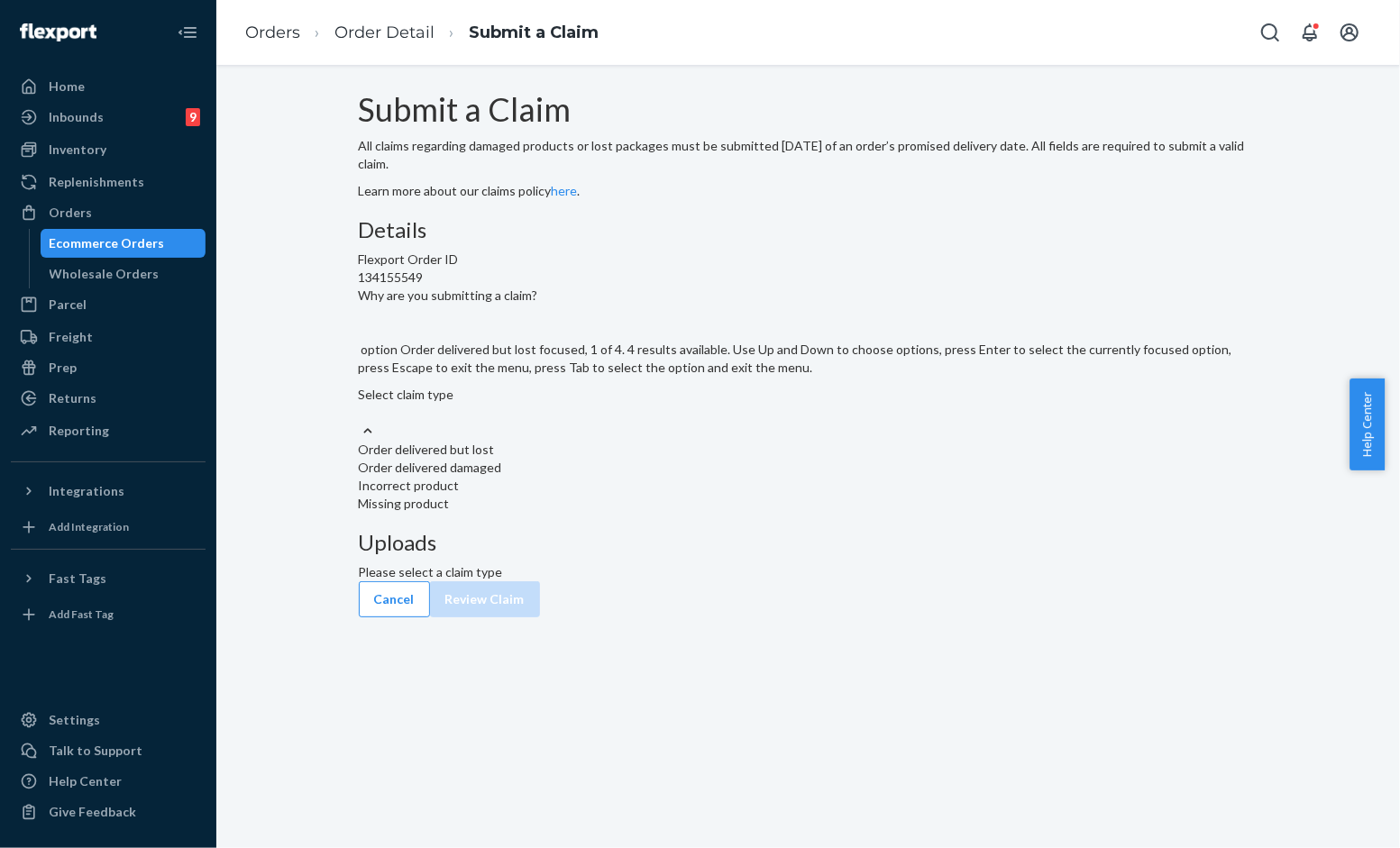
click at [607, 422] on div "Select claim type" at bounding box center [808, 403] width 899 height 36
click at [361, 422] on input "Why are you submitting a claim? option Order delivered but lost focused, 1 of 4…" at bounding box center [360, 413] width 2 height 18
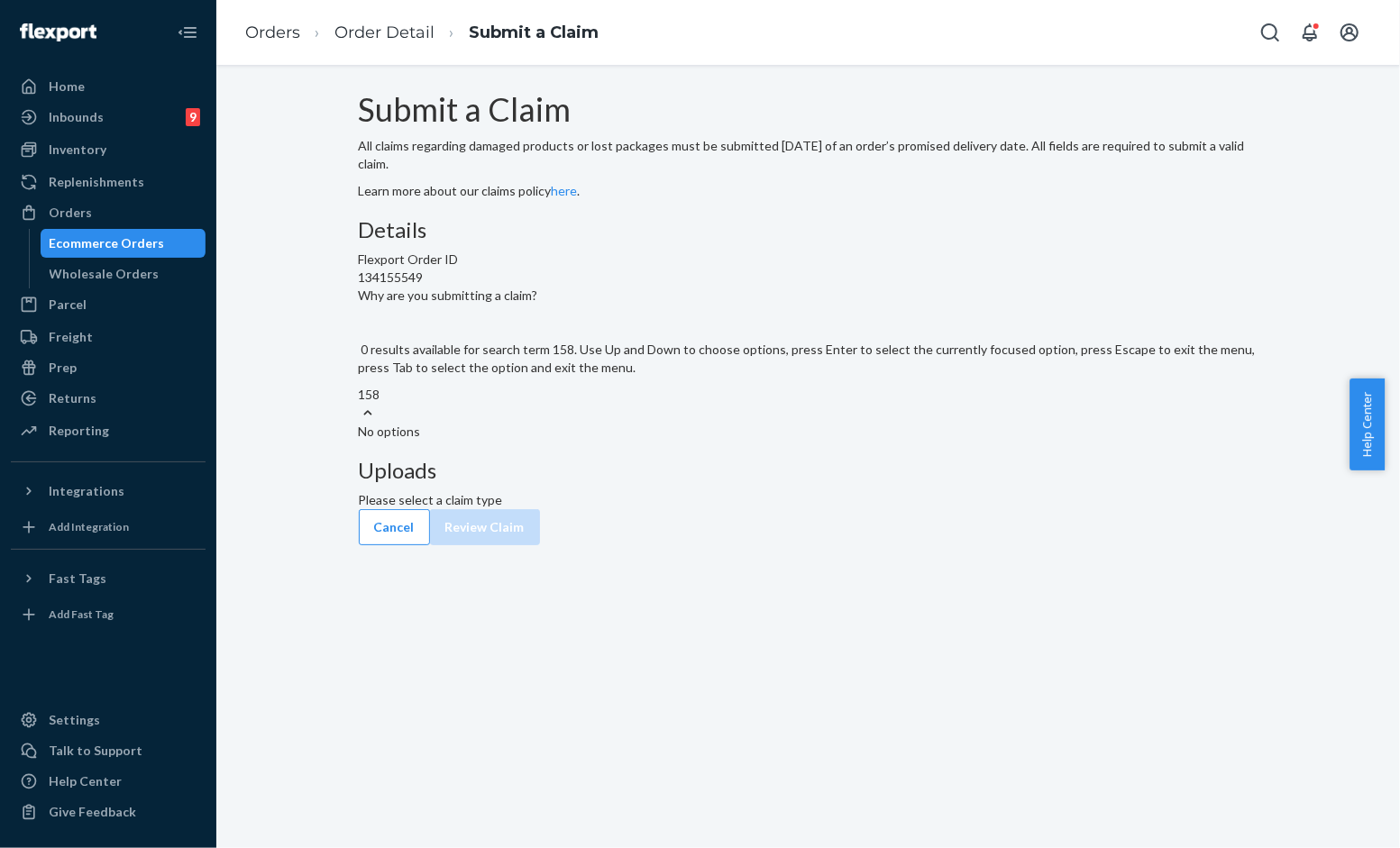
type input "158"
click at [727, 441] on div "Details Flexport Order ID 134155549 Why are you submitting a claim? 0 results a…" at bounding box center [808, 328] width 899 height 222
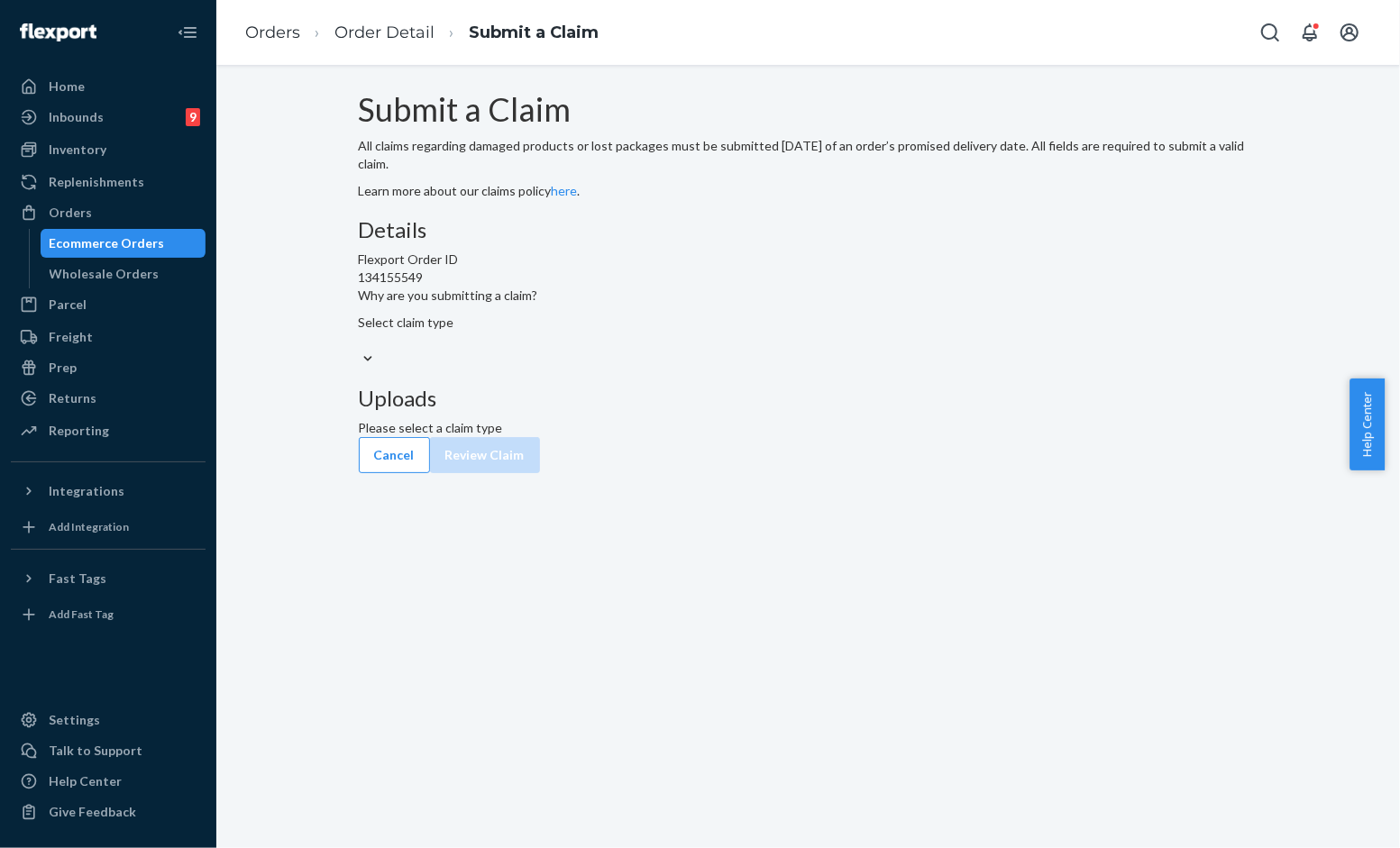
click at [696, 369] on div "Select claim type" at bounding box center [808, 341] width 899 height 55
click at [361, 349] on input "Why are you submitting a claim? Select claim type" at bounding box center [360, 341] width 2 height 18
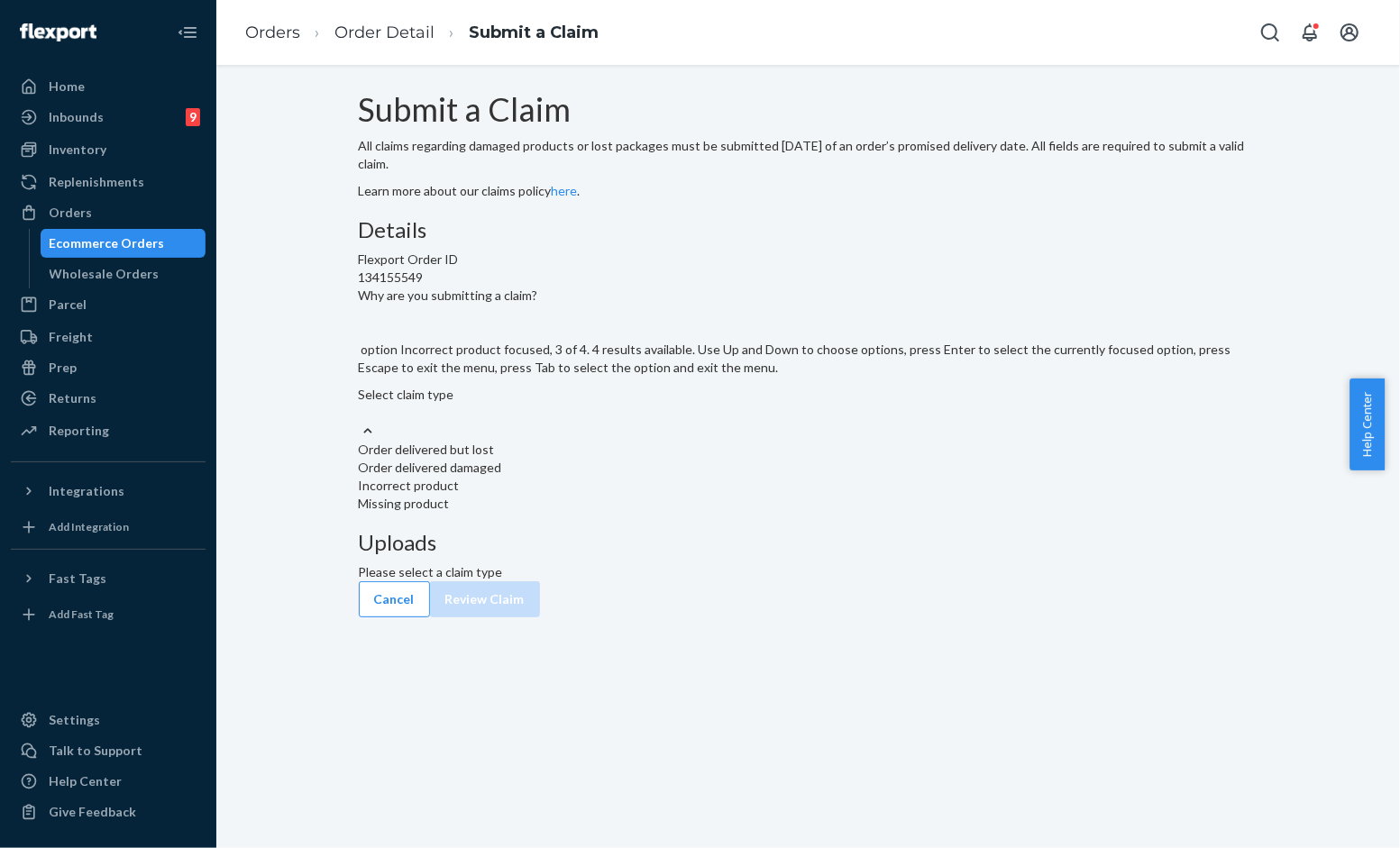
click at [631, 495] on div "Incorrect product" at bounding box center [808, 486] width 899 height 18
click at [361, 422] on input "Why are you submitting a claim? option Incorrect product focused, 3 of 4. 4 res…" at bounding box center [360, 413] width 2 height 18
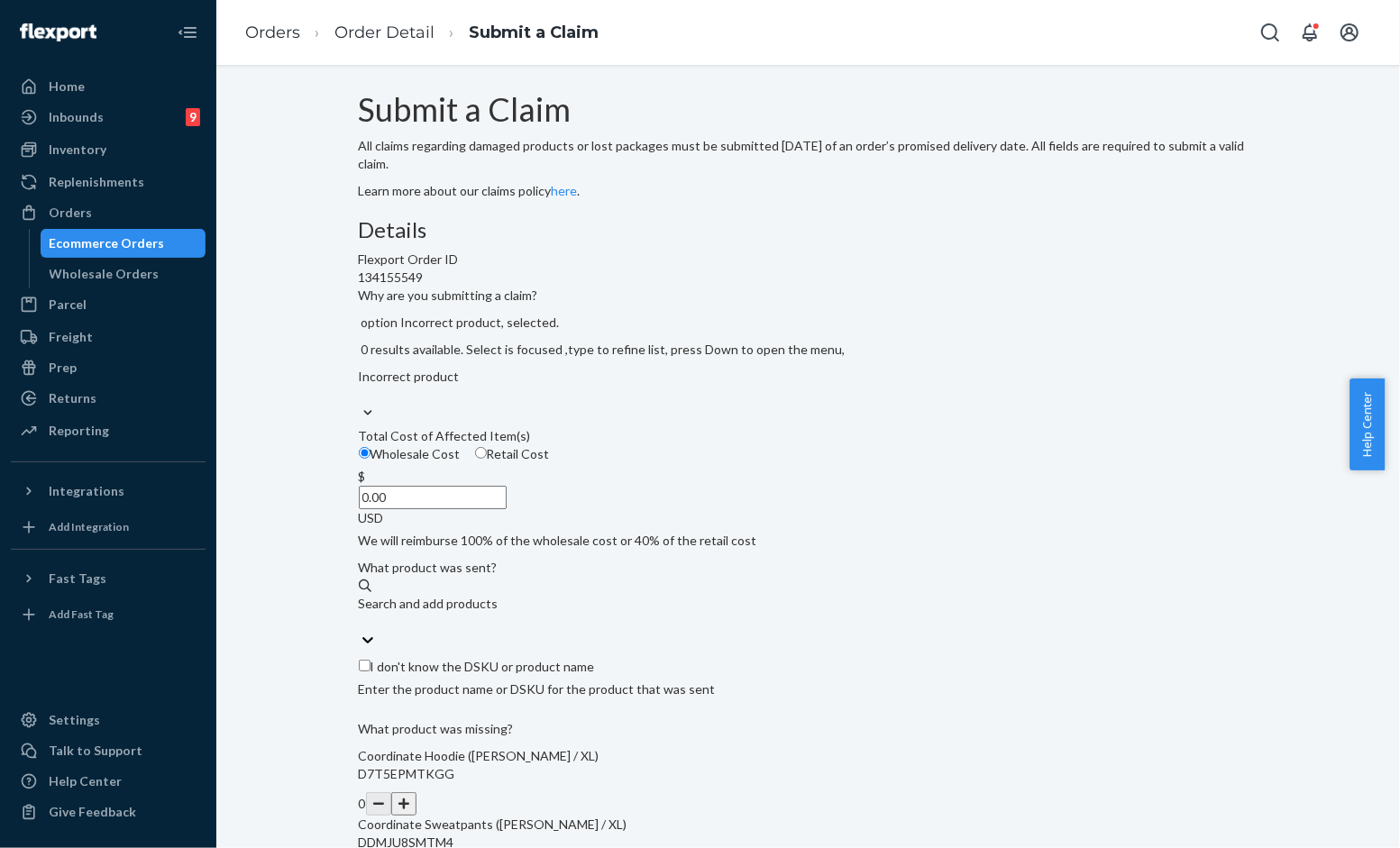
click at [507, 510] on input "0.00" at bounding box center [433, 498] width 148 height 24
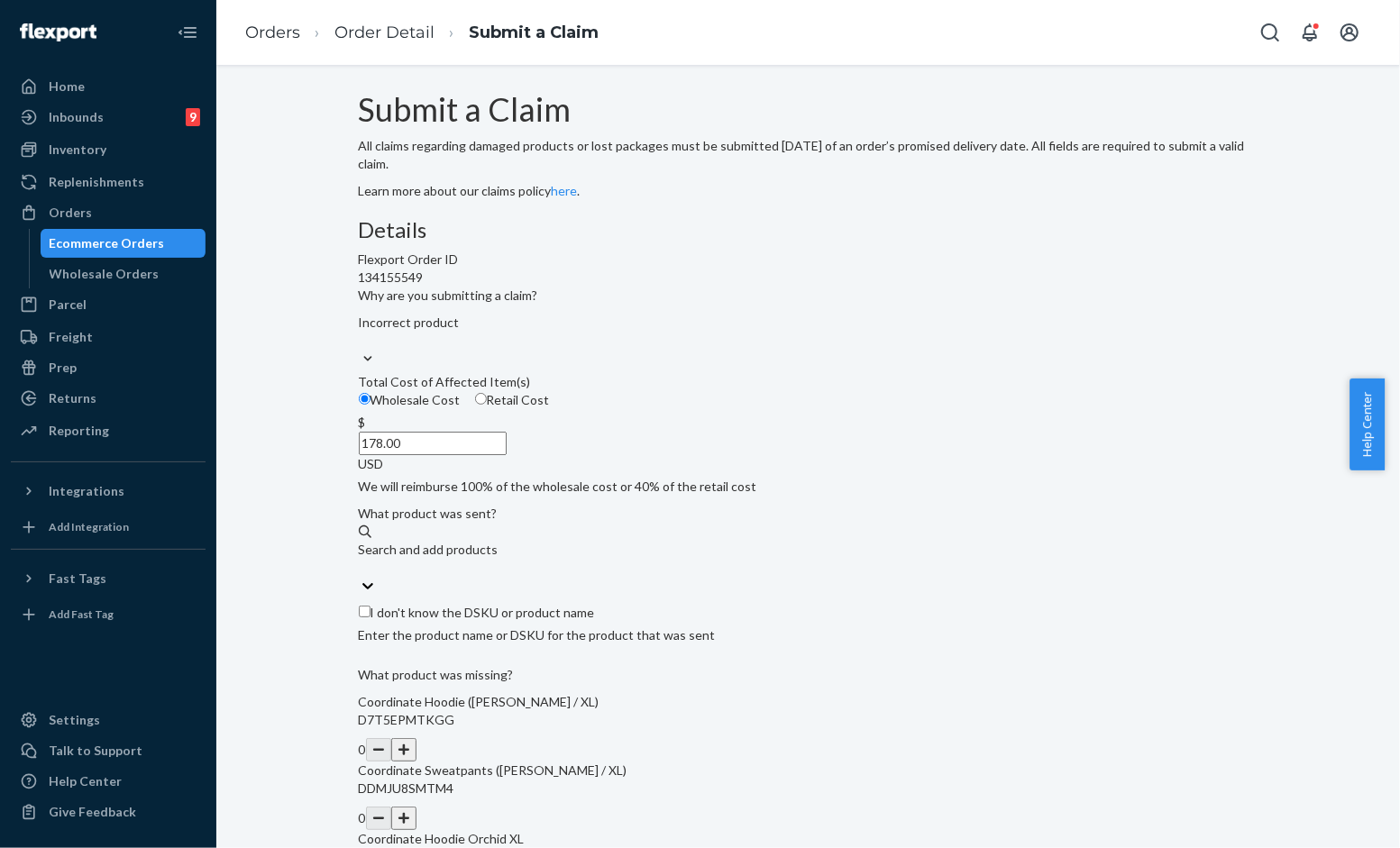
click at [507, 455] on input "178.00" at bounding box center [433, 444] width 148 height 24
type input "158.00"
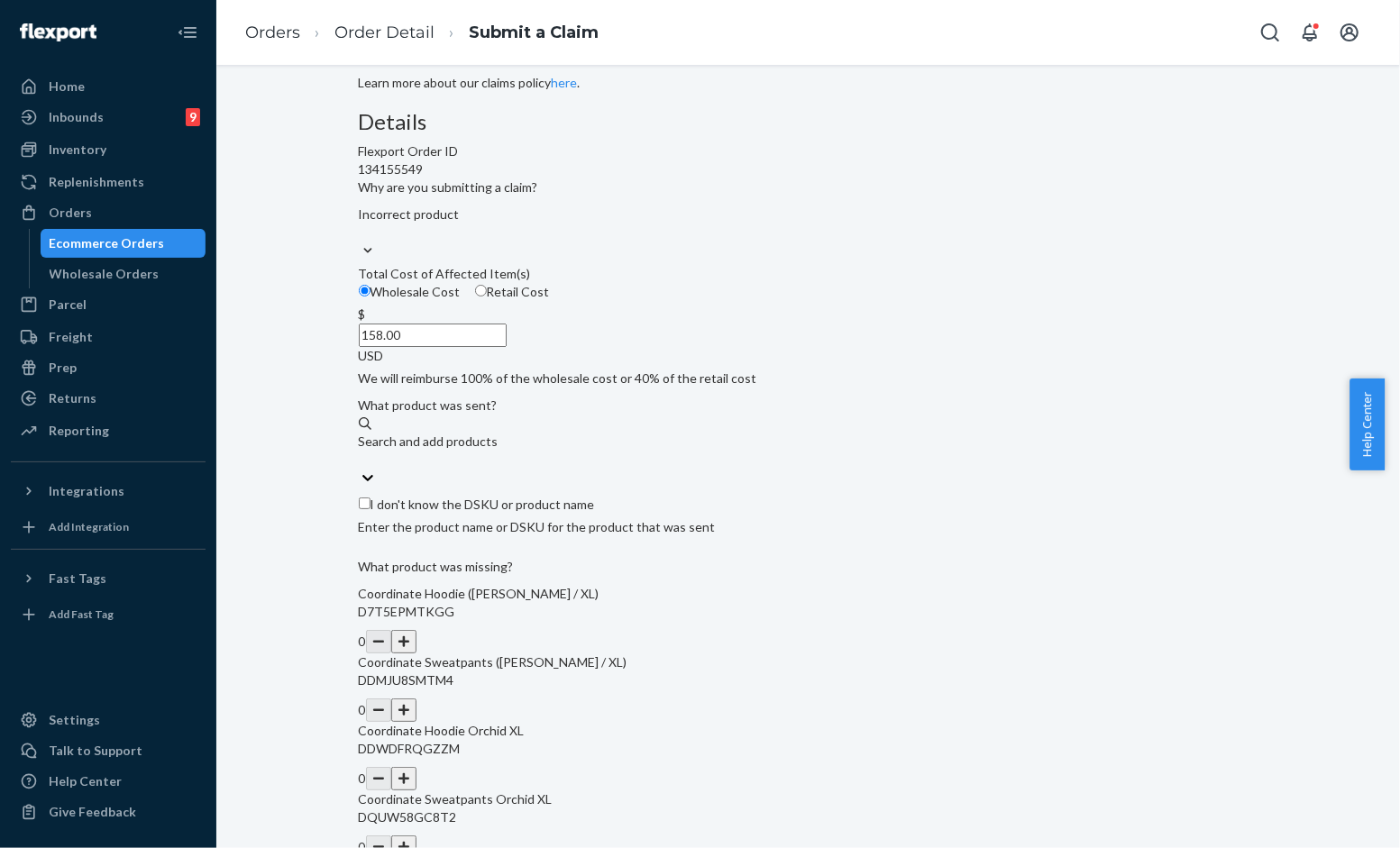
scroll to position [300, 0]
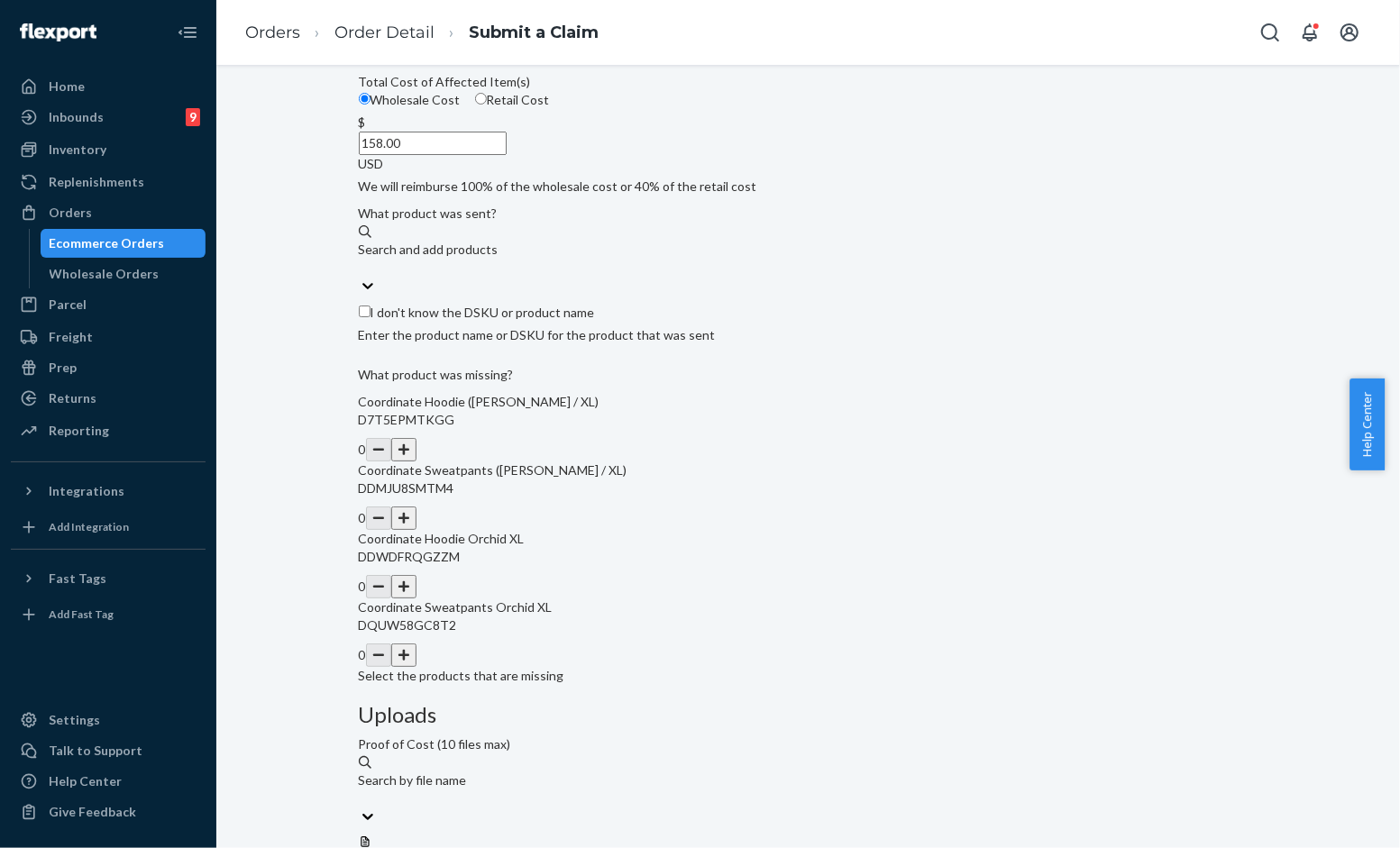
click at [416, 461] on button "button" at bounding box center [404, 450] width 26 height 24
click at [416, 530] on button "button" at bounding box center [404, 519] width 26 height 24
click at [416, 598] on button "button" at bounding box center [404, 587] width 26 height 24
click at [416, 667] on button "button" at bounding box center [404, 655] width 26 height 24
click at [371, 317] on input "I don't know the DSKU or product name" at bounding box center [364, 311] width 12 height 12
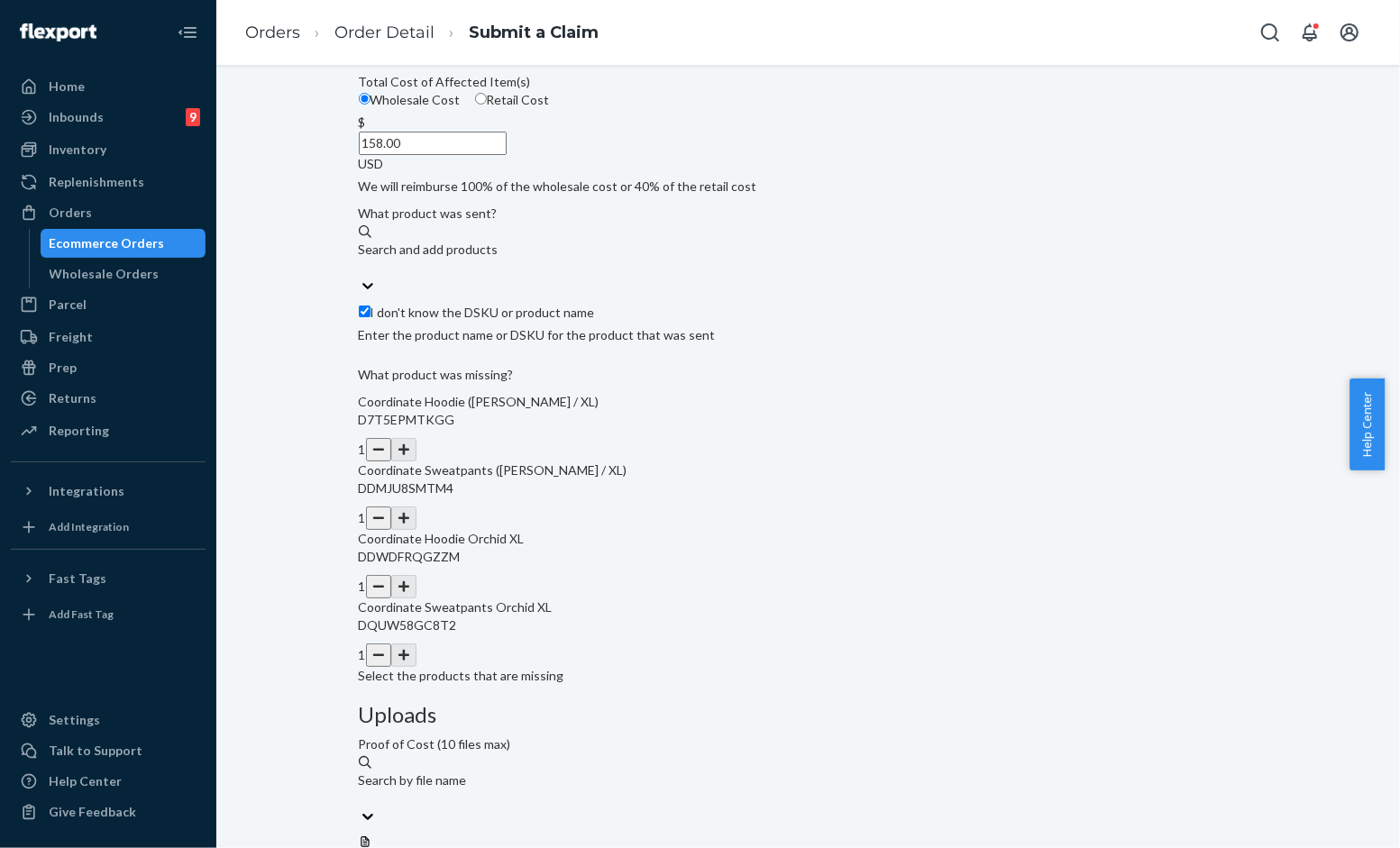
checkbox input "true"
click at [948, 834] on div at bounding box center [808, 834] width 899 height 0
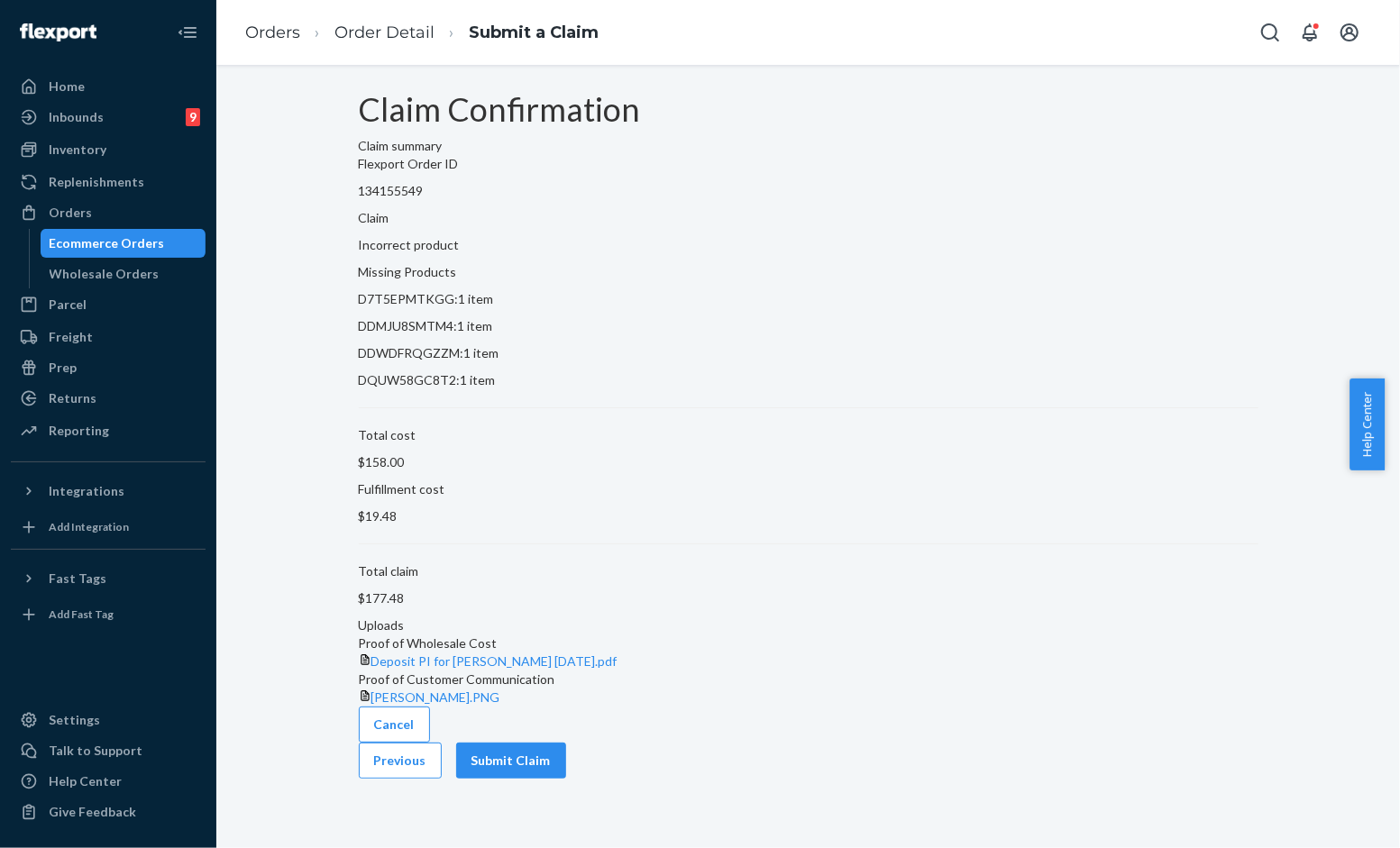
scroll to position [0, 0]
click at [566, 778] on button "Submit Claim" at bounding box center [511, 760] width 110 height 36
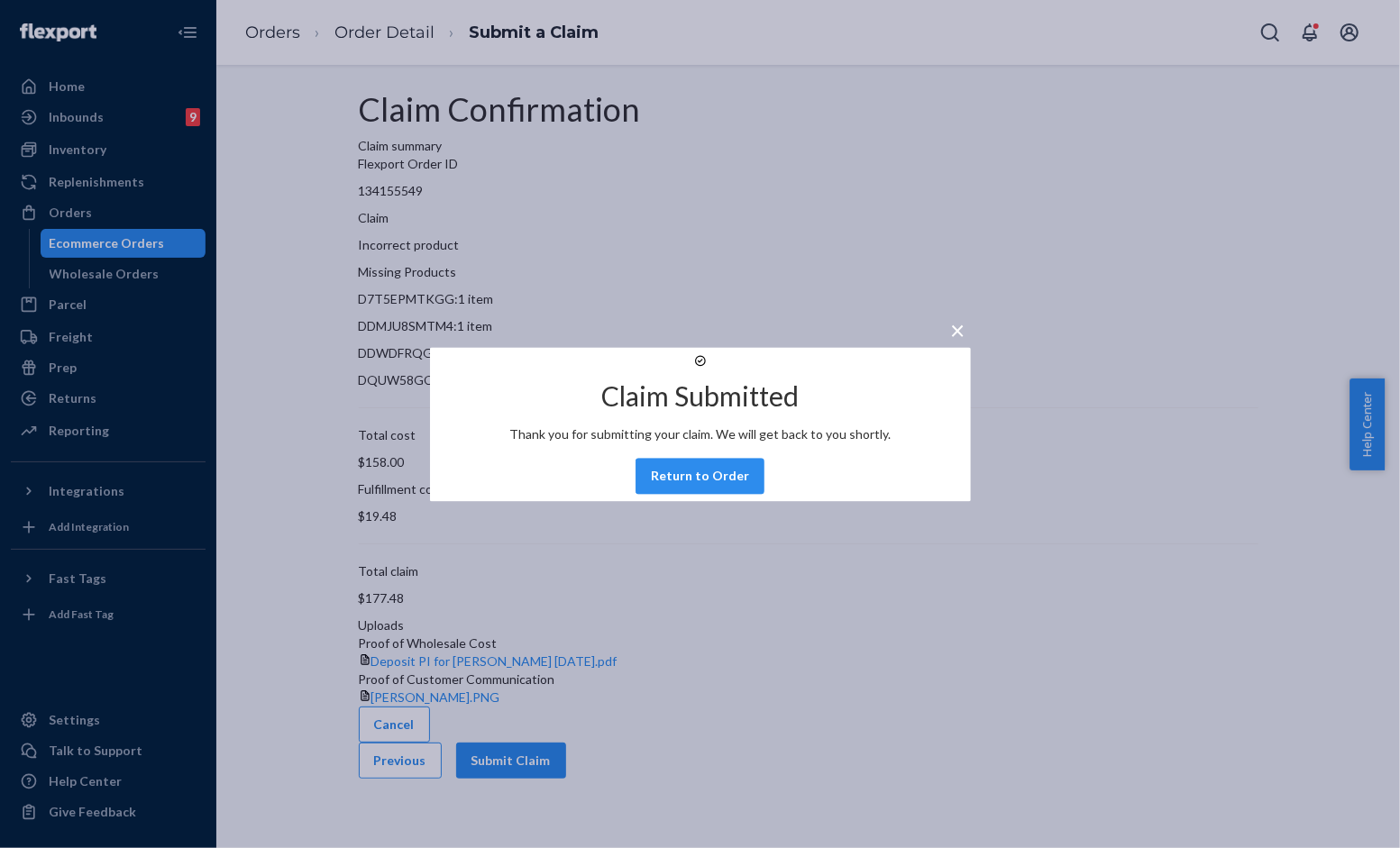
click at [951, 315] on span "×" at bounding box center [958, 329] width 15 height 30
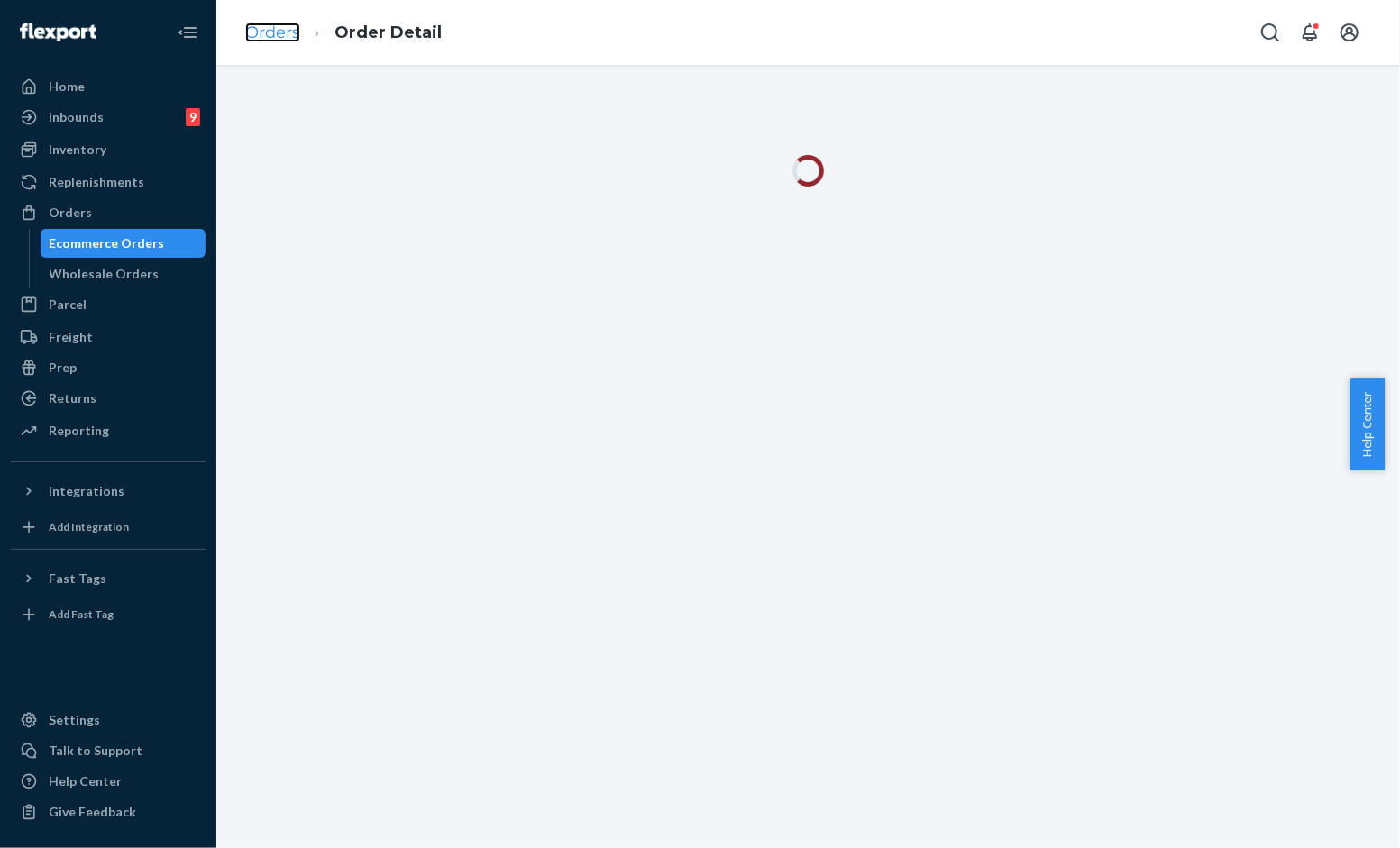
click at [288, 39] on link "Orders" at bounding box center [273, 33] width 55 height 20
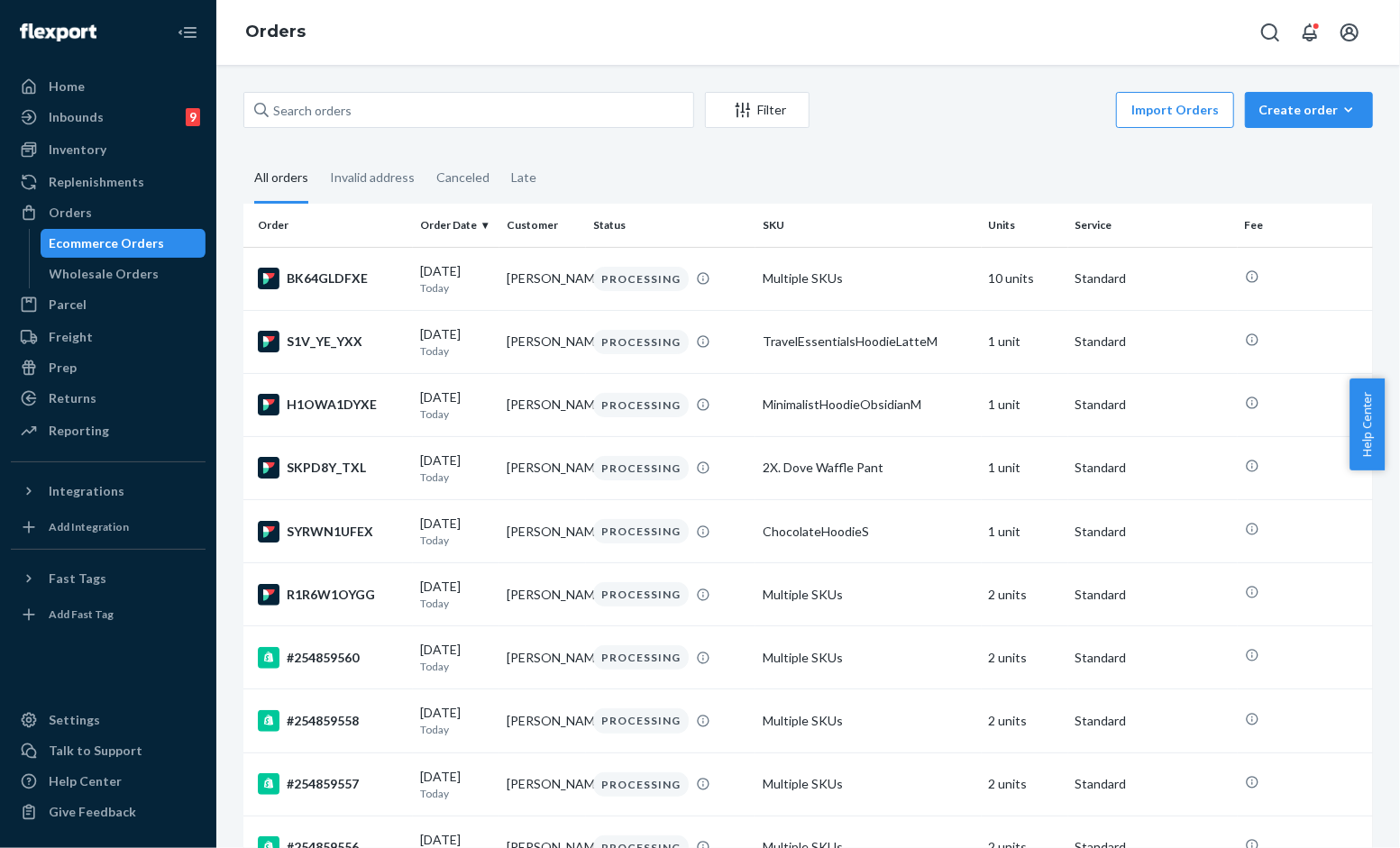
click at [103, 242] on div "Ecommerce Orders" at bounding box center [107, 243] width 115 height 18
click at [448, 120] on input "text" at bounding box center [468, 109] width 451 height 36
click at [130, 401] on div "Returns" at bounding box center [108, 399] width 191 height 26
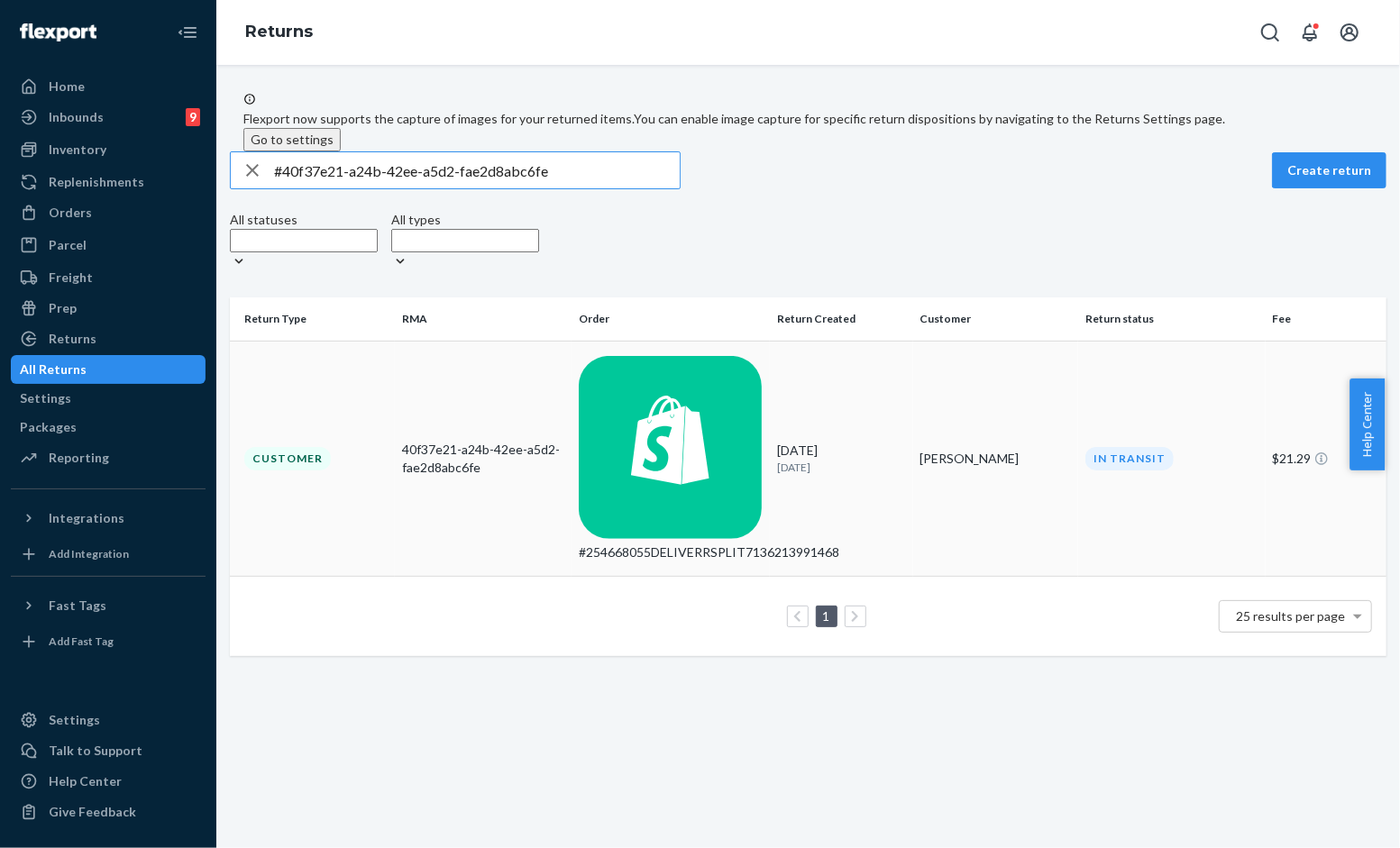
click at [663, 543] on div "#254668055DELIVERRSPLIT7136213991468" at bounding box center [670, 553] width 184 height 18
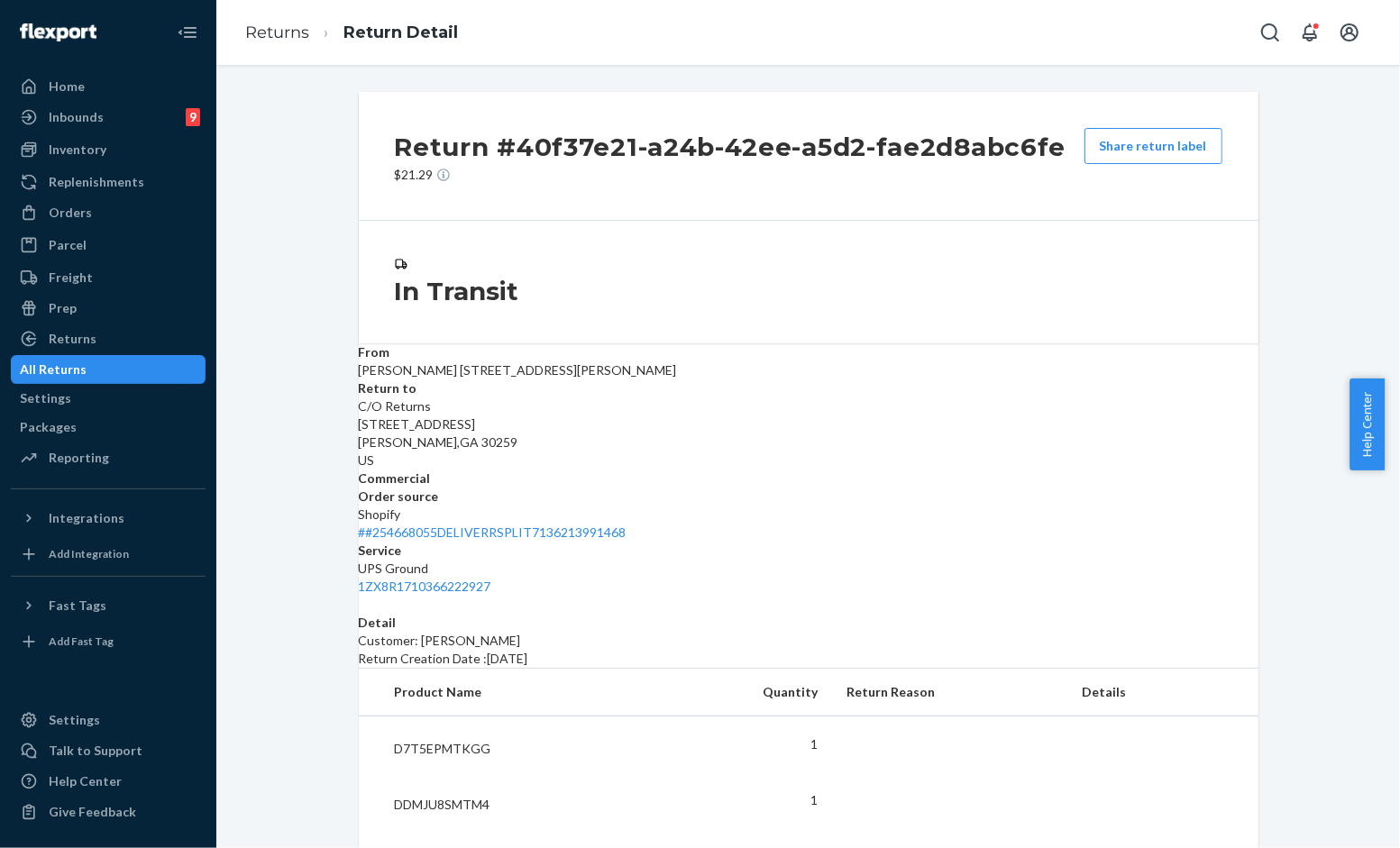
click at [888, 506] on div "Shopify # #254668055DELIVERRSPLIT7136213991468" at bounding box center [808, 523] width 899 height 36
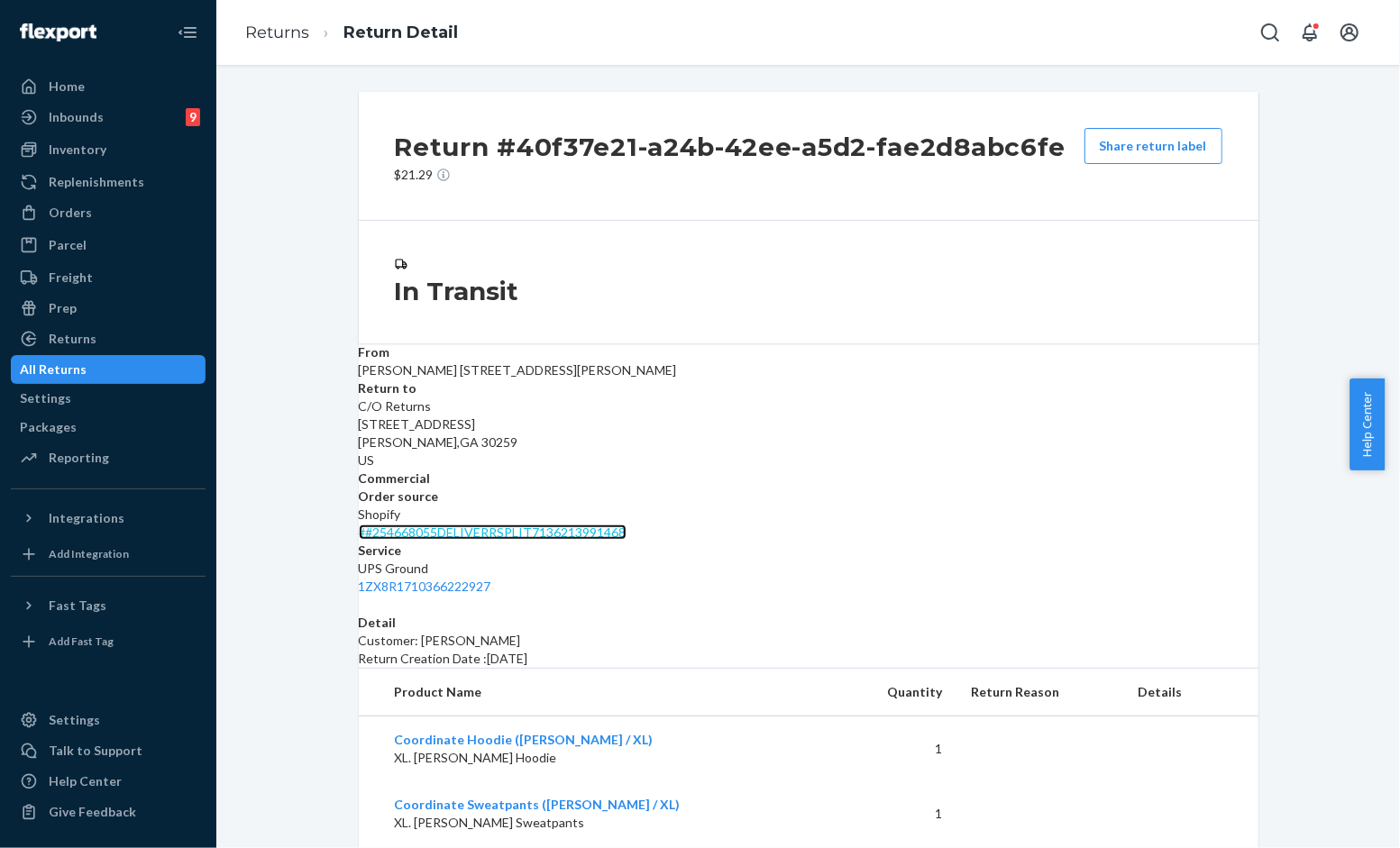
click at [627, 524] on link "# #254668055DELIVERRSPLIT7136213991468" at bounding box center [492, 531] width 268 height 16
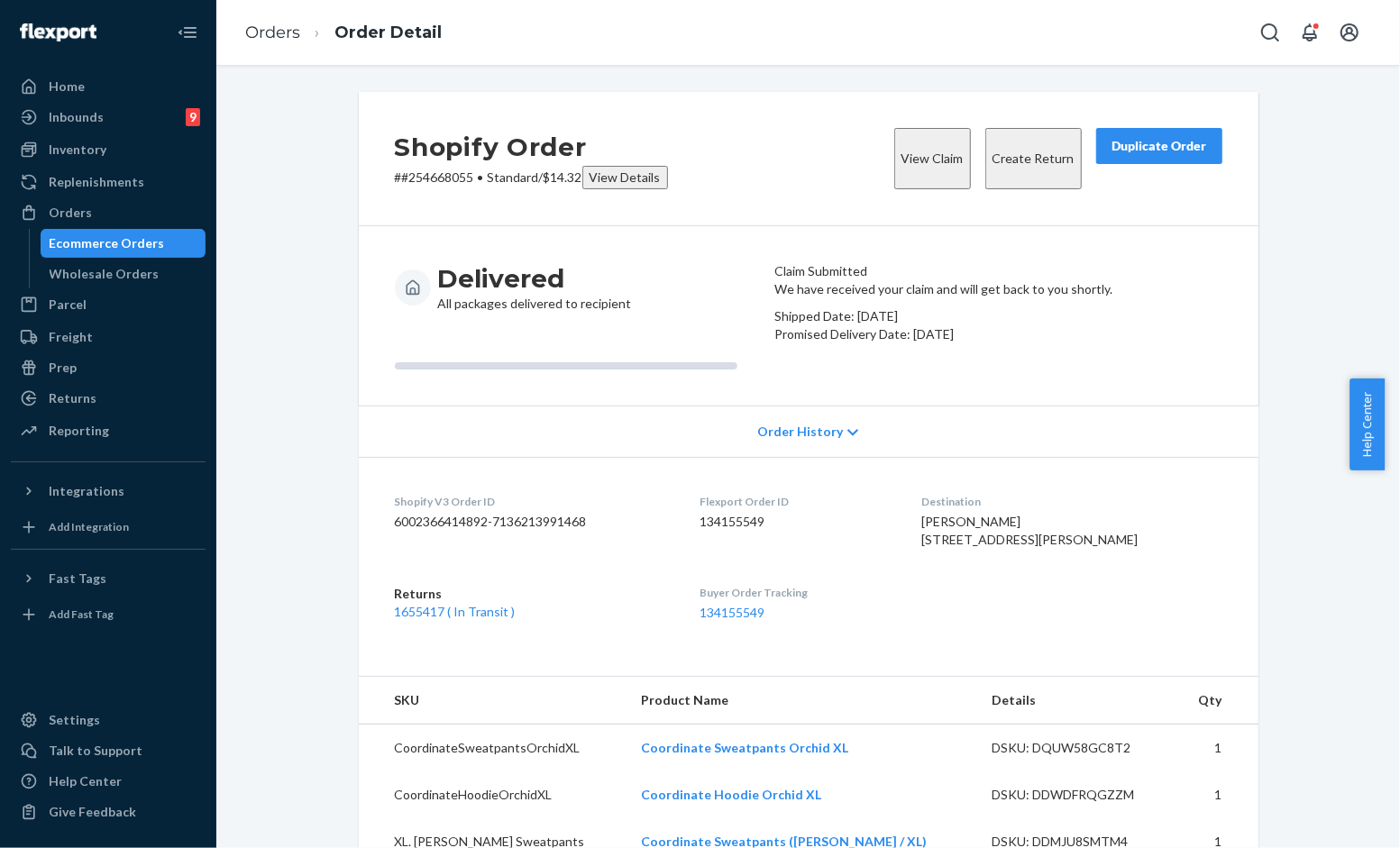
click at [933, 197] on div "Shopify Order # #254668055 • Standard / $14.32 View Details View Claim Create R…" at bounding box center [808, 158] width 899 height 134
click at [1146, 137] on div "Duplicate Order" at bounding box center [1159, 146] width 95 height 18
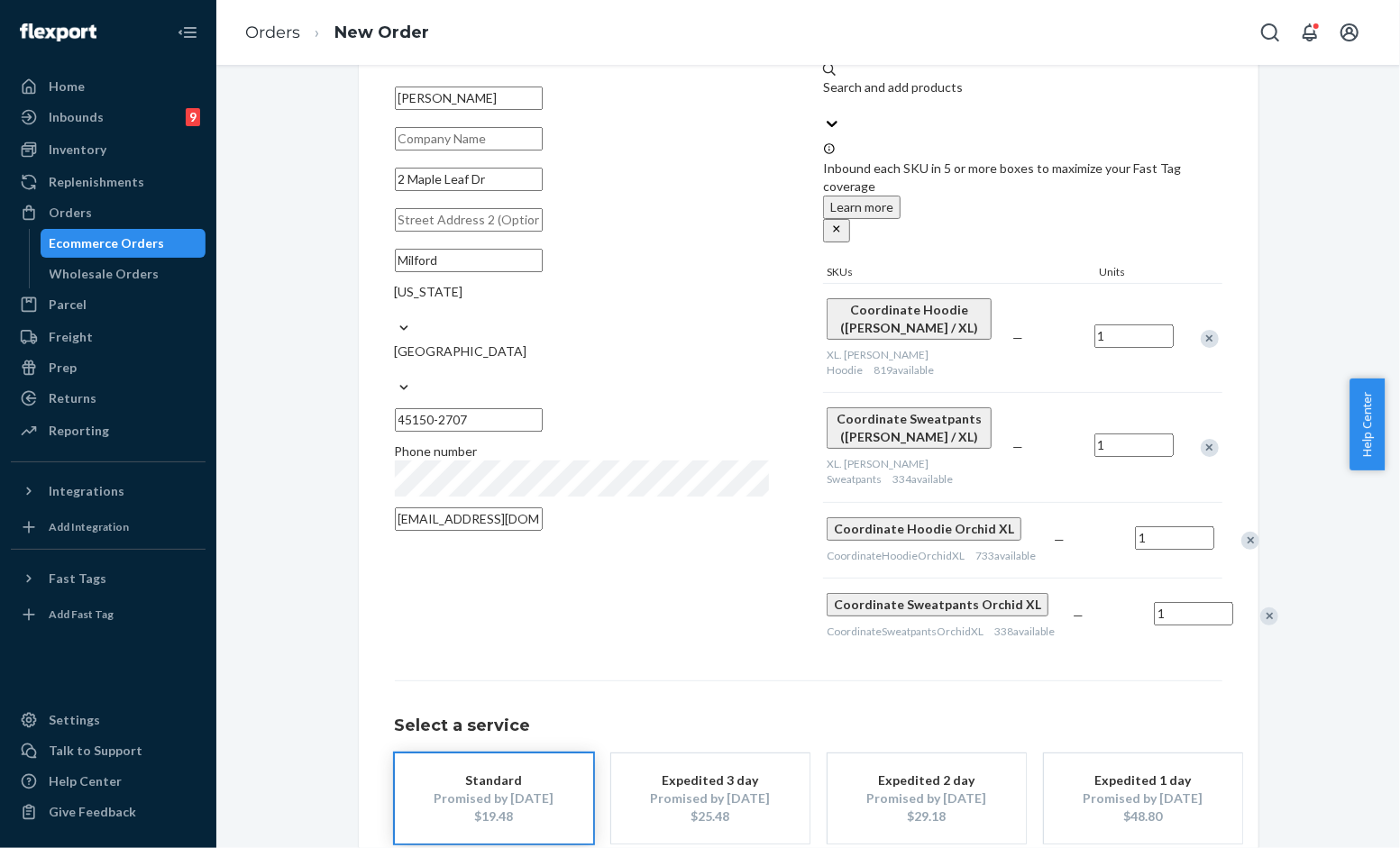
scroll to position [166, 0]
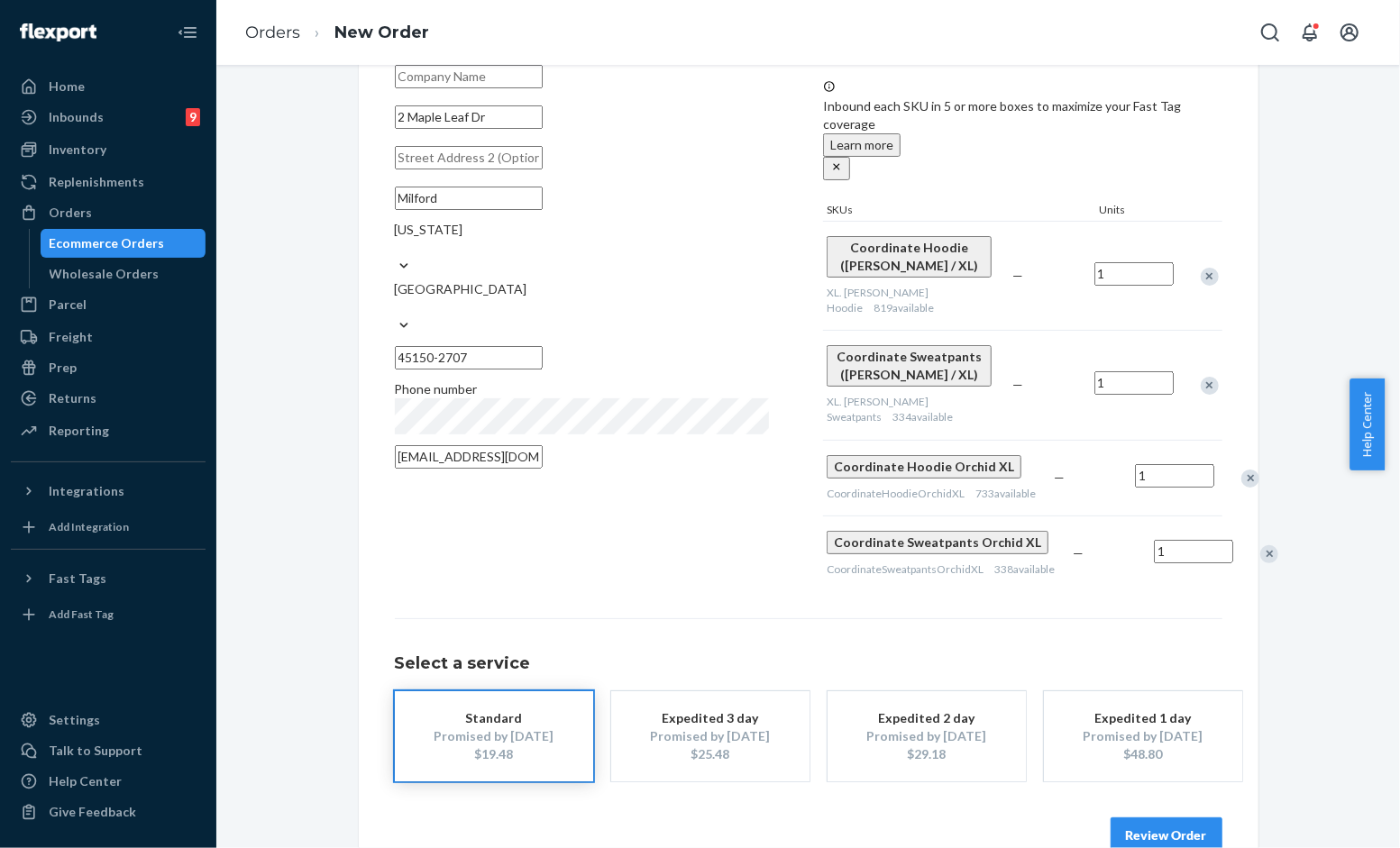
click at [1167, 818] on button "Review Order" at bounding box center [1167, 835] width 112 height 36
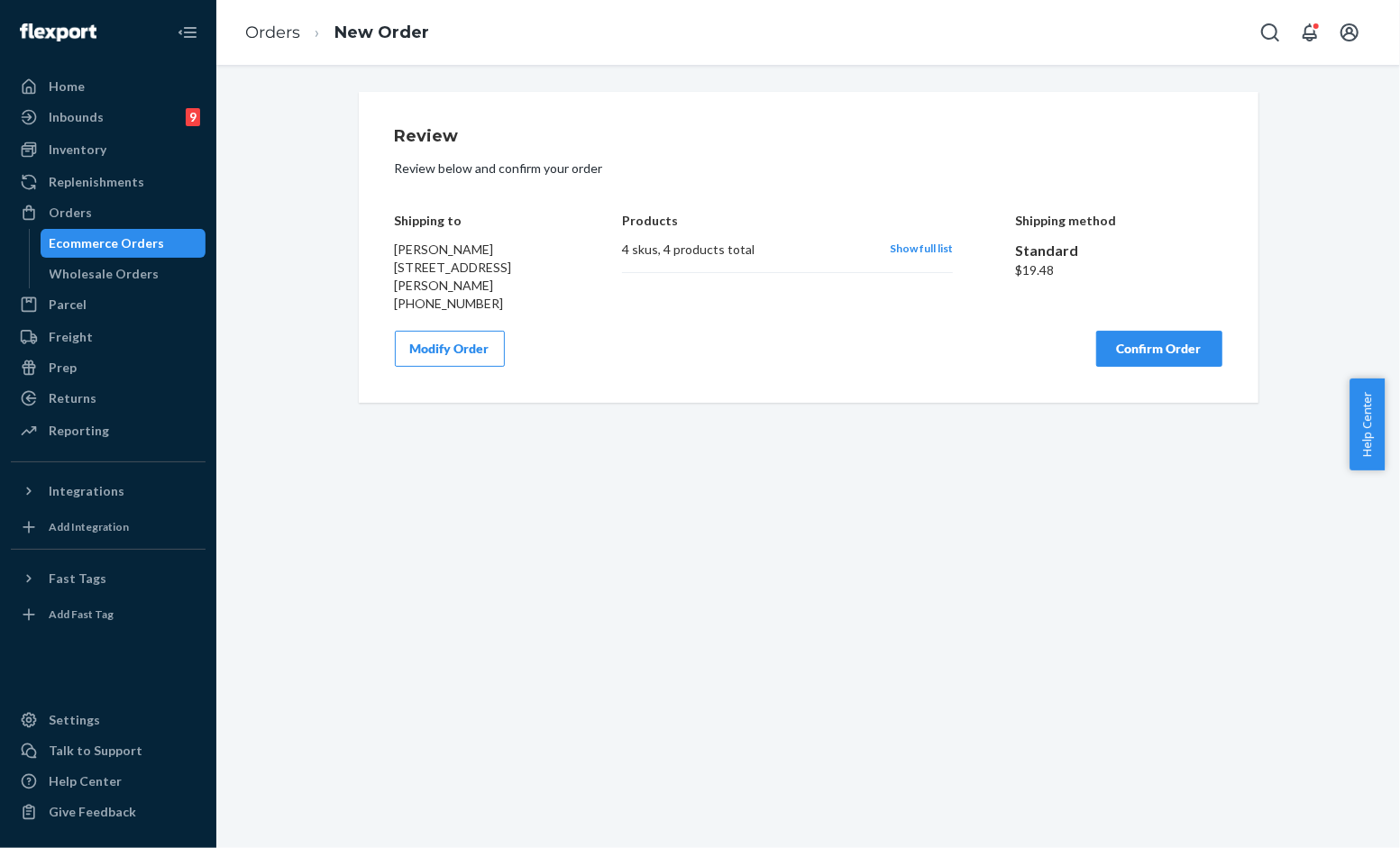
click at [1109, 331] on button "Confirm Order" at bounding box center [1159, 349] width 126 height 36
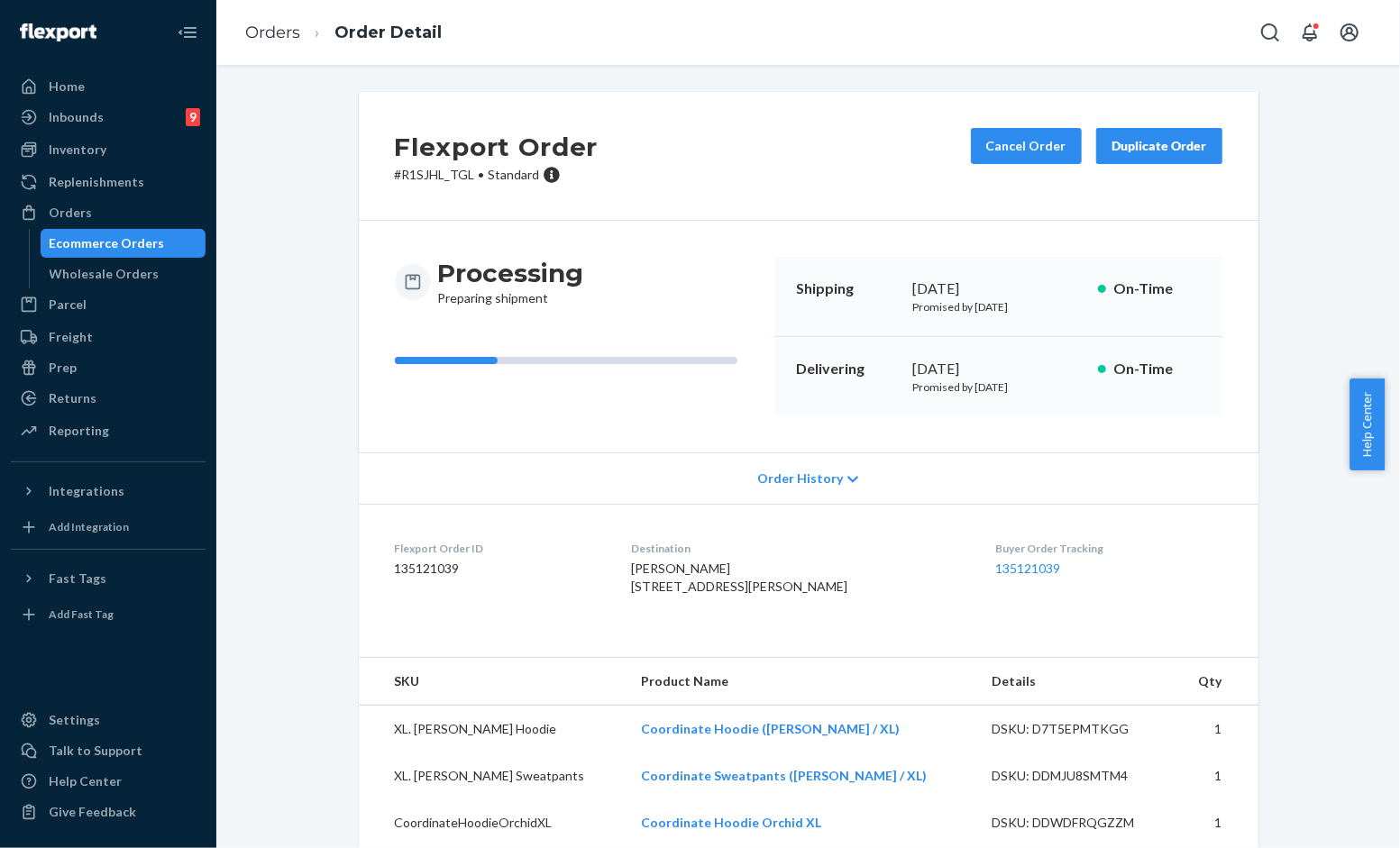
click at [775, 166] on div "Flexport Order # R1SJHL_TGL • Standard Cancel Order Duplicate Order" at bounding box center [808, 156] width 899 height 129
drag, startPoint x: 464, startPoint y: 173, endPoint x: 359, endPoint y: 175, distance: 105.0
click at [359, 175] on div "Flexport Order # R1SJHL_TGL • Standard Cancel Order Duplicate Order" at bounding box center [808, 156] width 899 height 129
copy p "# R1SJHL_TGL"
click at [757, 213] on div "Flexport Order # R1SJHL_TGL • Standard Cancel Order Duplicate Order" at bounding box center [808, 156] width 899 height 129
